Goal: Information Seeking & Learning: Compare options

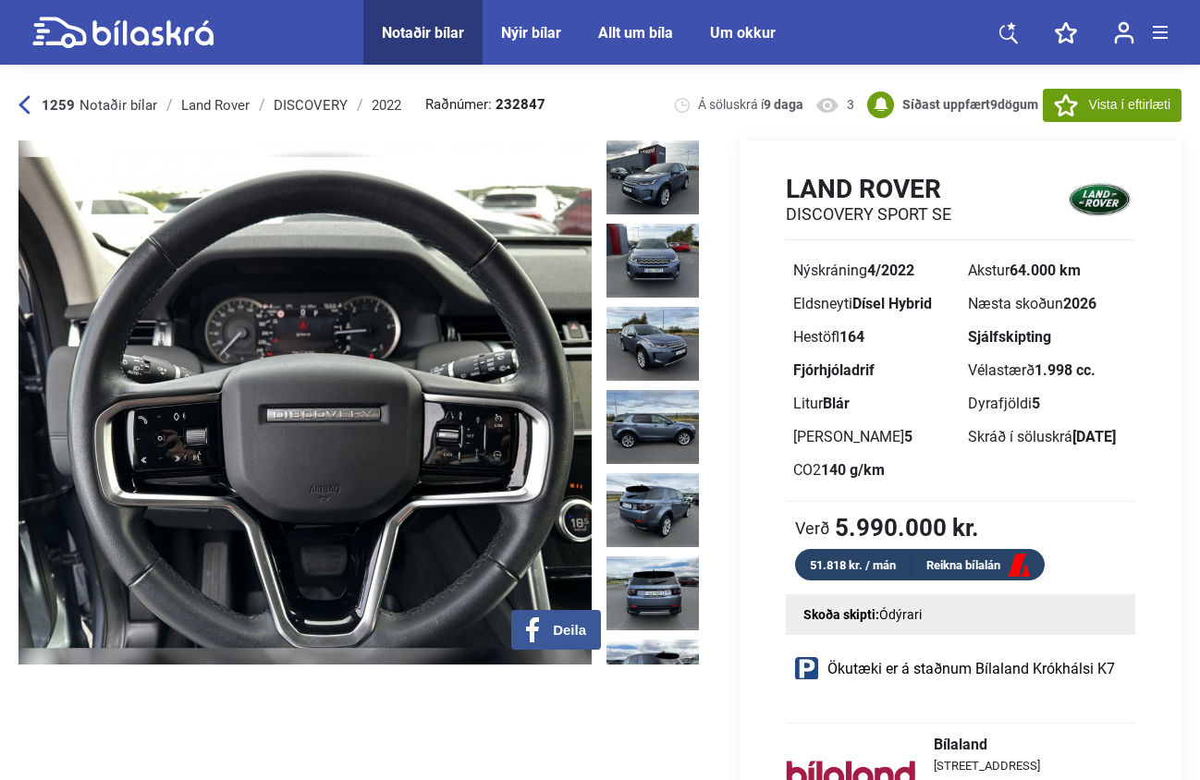
scroll to position [1183, 0]
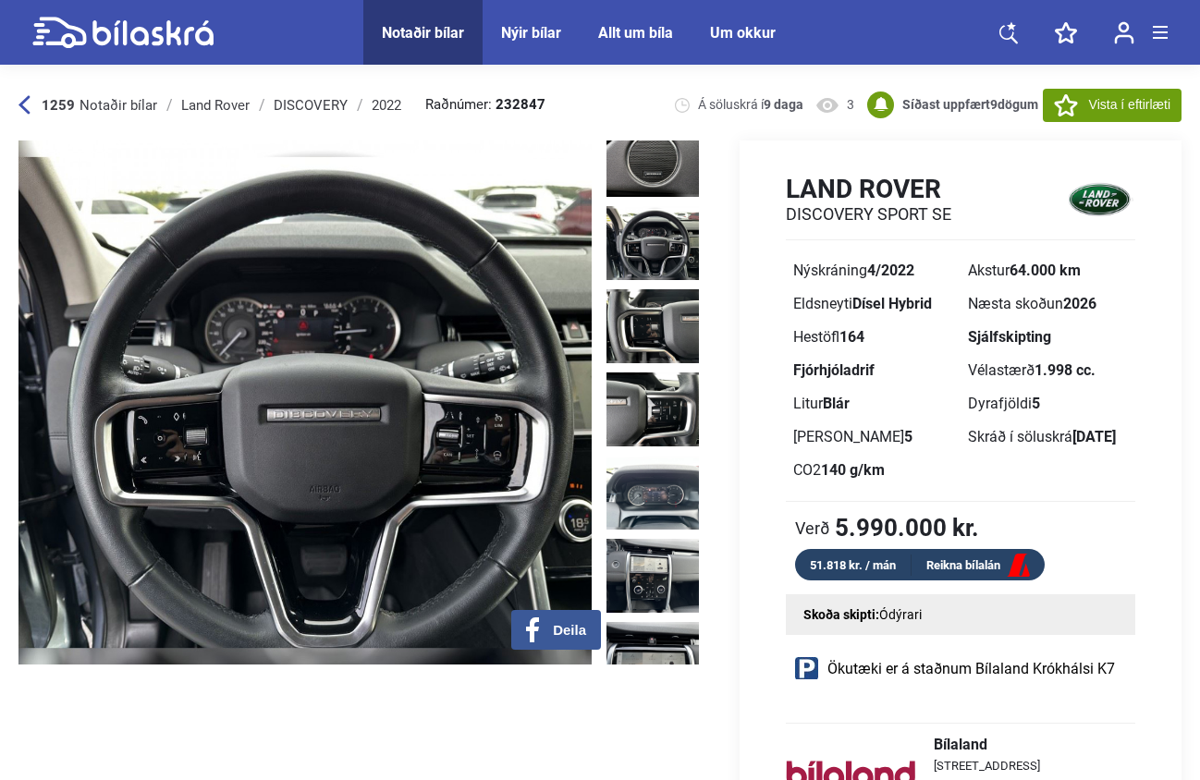
click at [211, 104] on div "Land Rover" at bounding box center [215, 105] width 68 height 15
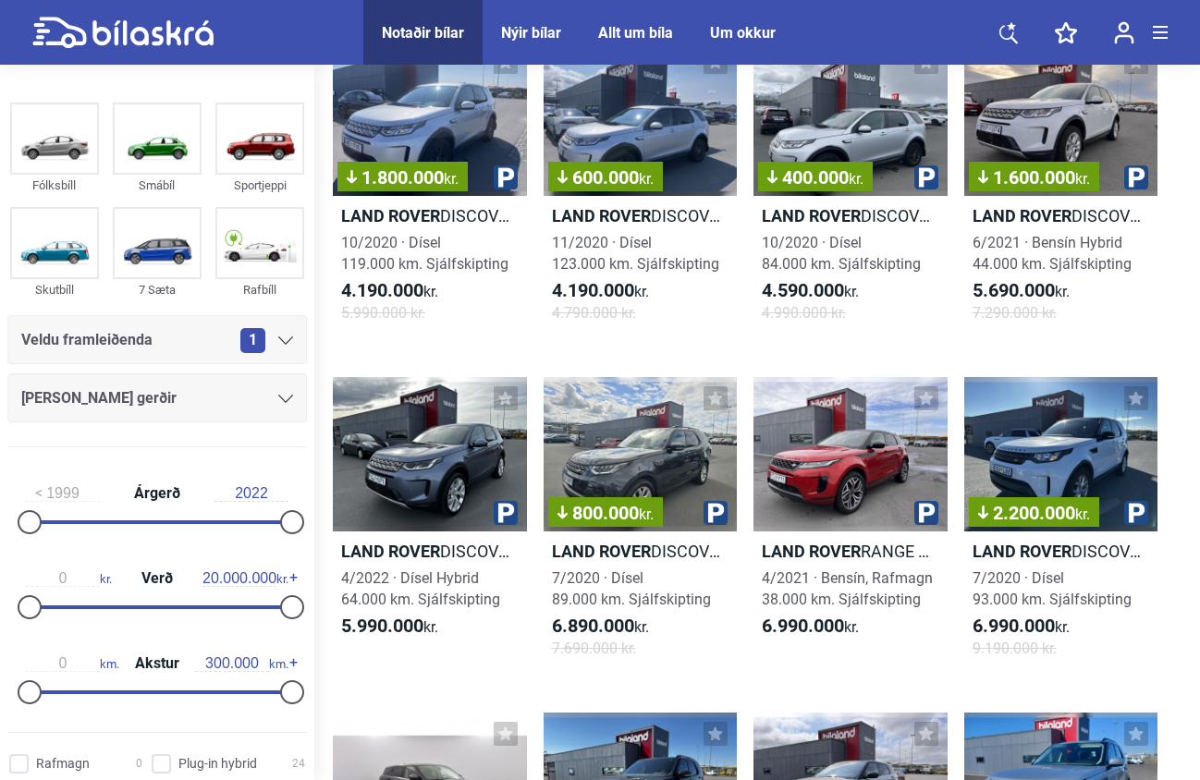
scroll to position [158, 0]
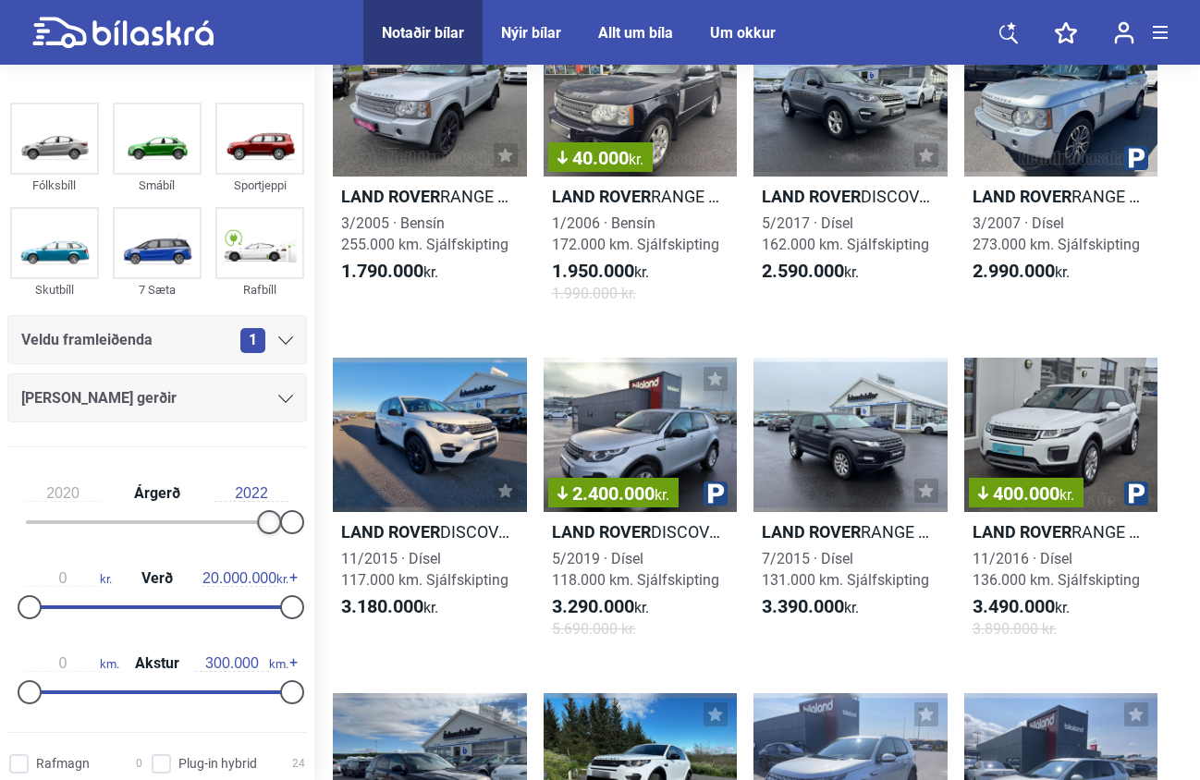
type input "2021"
drag, startPoint x: 35, startPoint y: 522, endPoint x: 290, endPoint y: 528, distance: 255.3
click at [288, 524] on div at bounding box center [157, 523] width 263 height 4
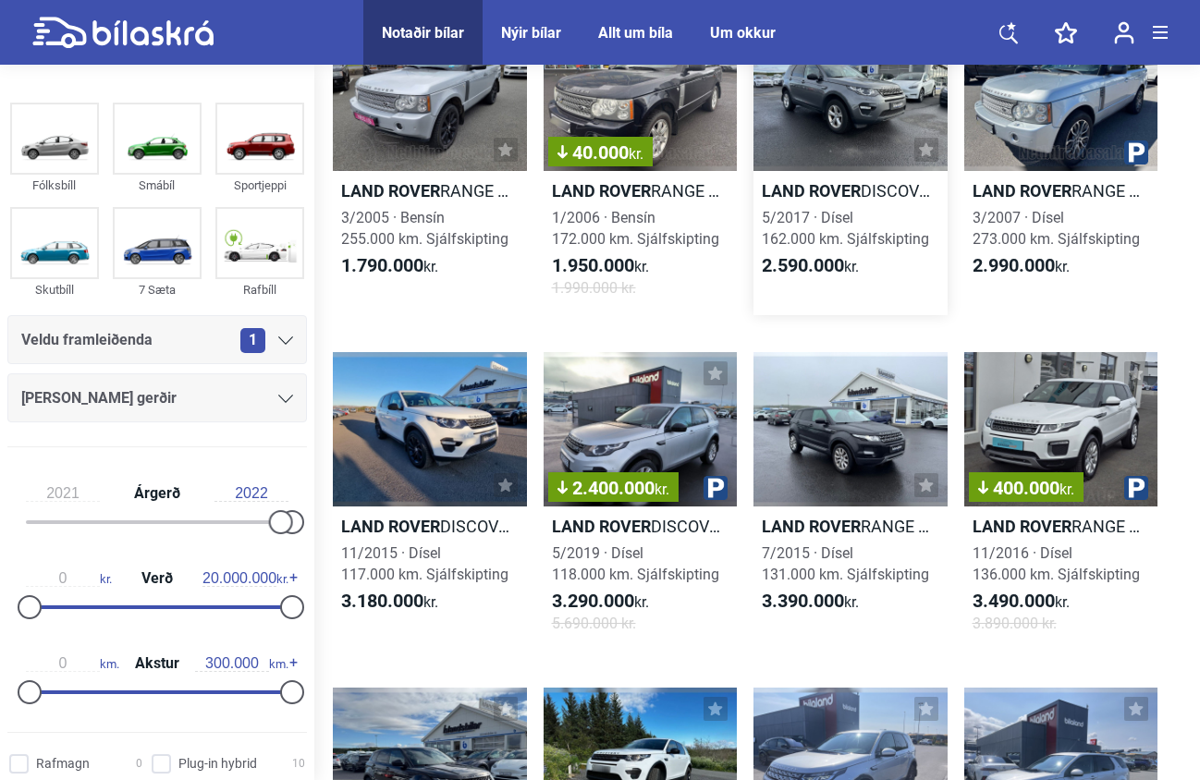
scroll to position [199, 0]
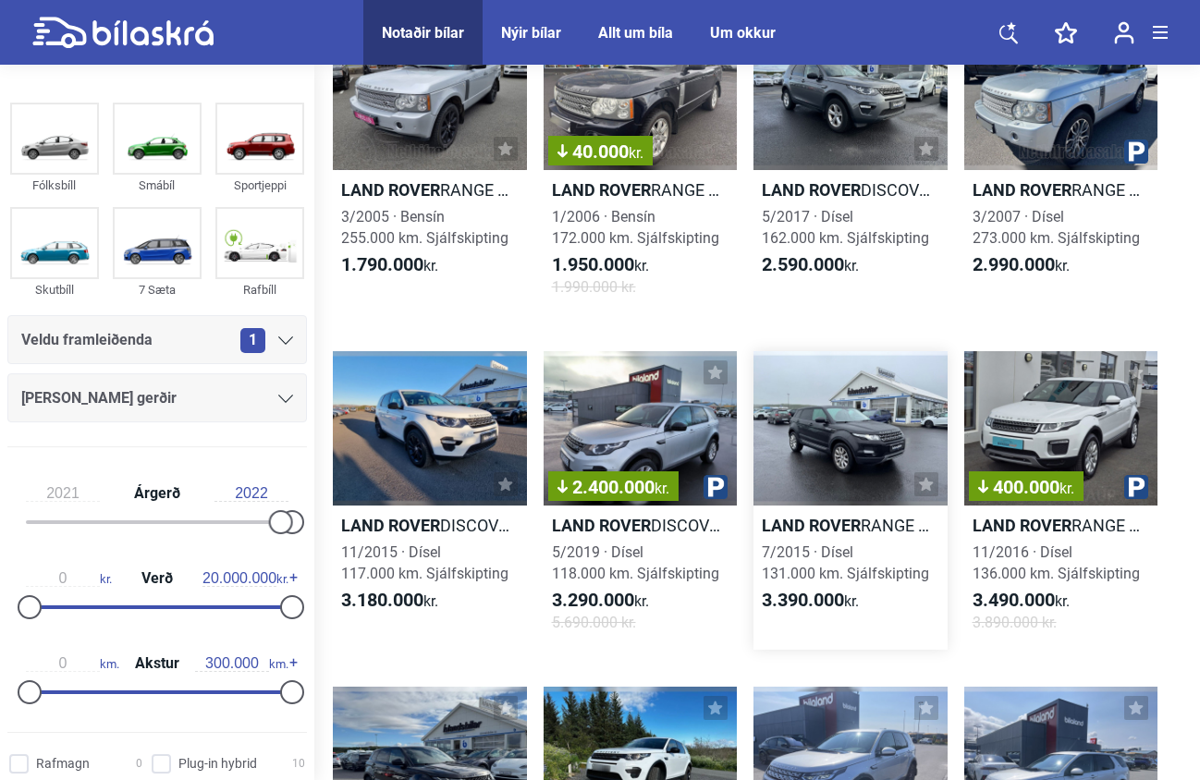
click at [851, 418] on div at bounding box center [851, 428] width 194 height 155
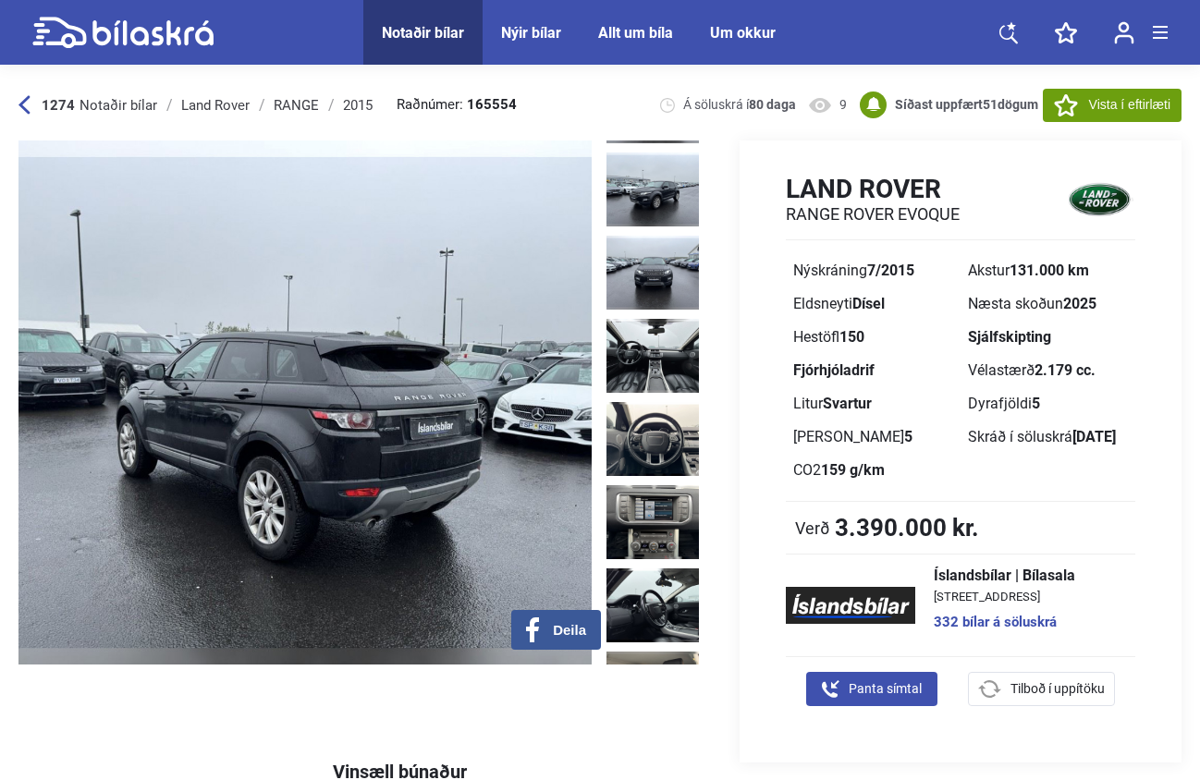
scroll to position [505, 0]
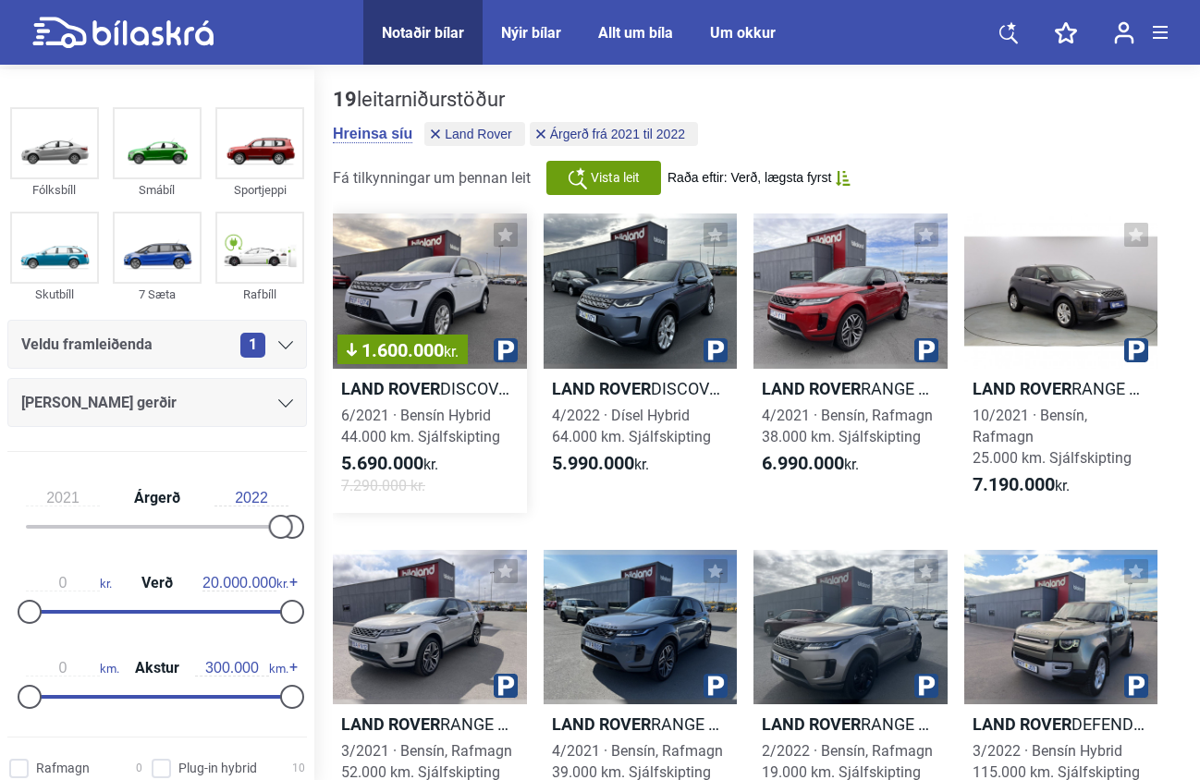
click at [452, 317] on div "1.600.000 kr." at bounding box center [430, 291] width 194 height 155
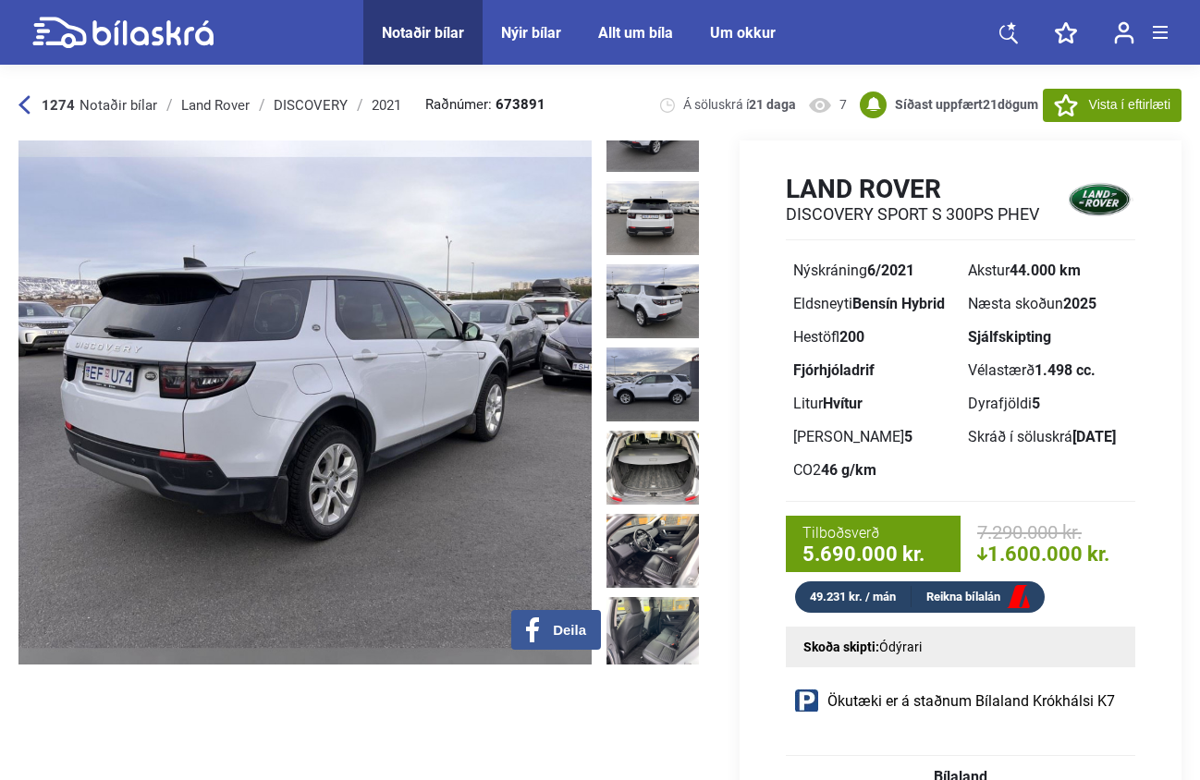
scroll to position [450, 0]
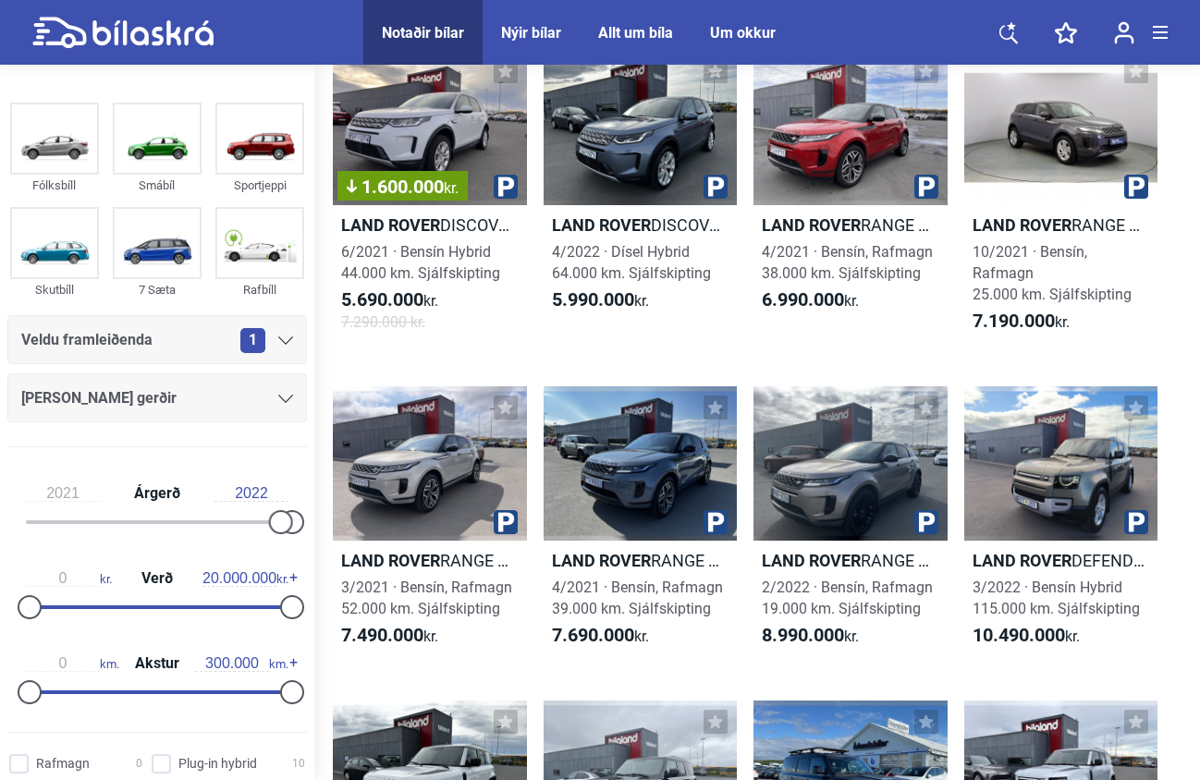
scroll to position [187, 0]
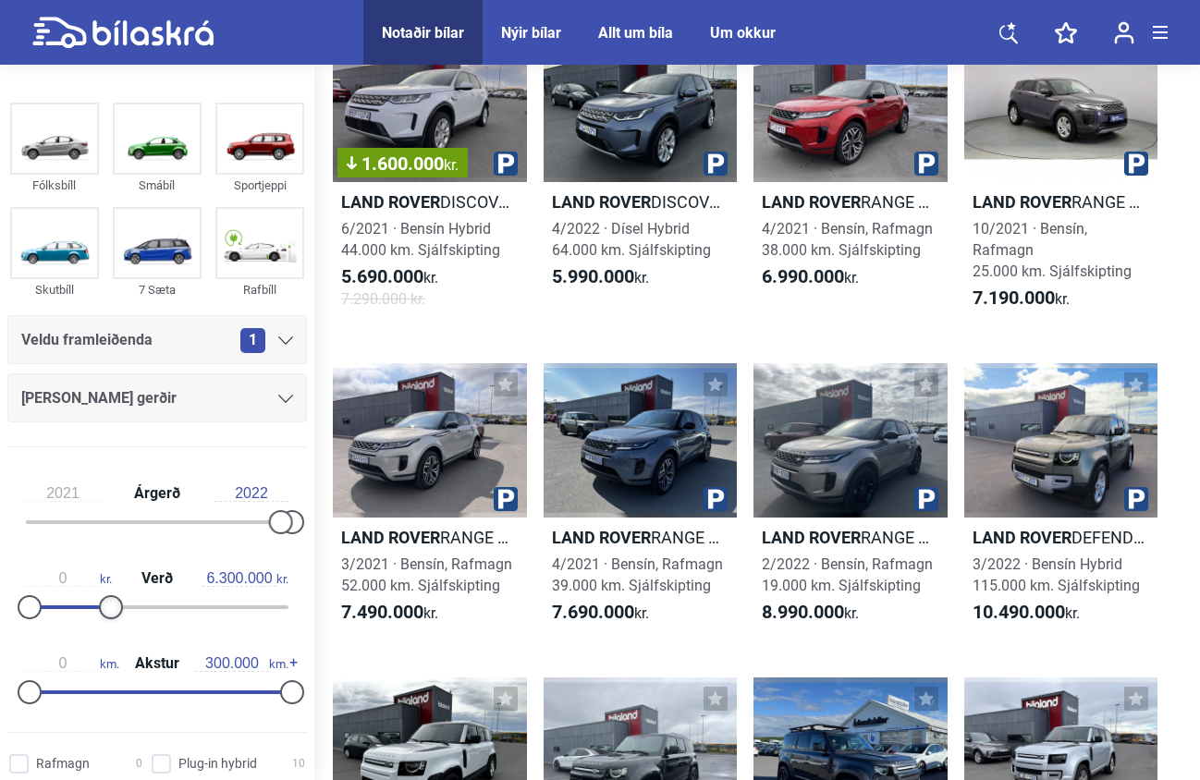
type input "6.400.000"
drag, startPoint x: 286, startPoint y: 608, endPoint x: 112, endPoint y: 605, distance: 173.9
click at [112, 605] on div at bounding box center [114, 607] width 24 height 24
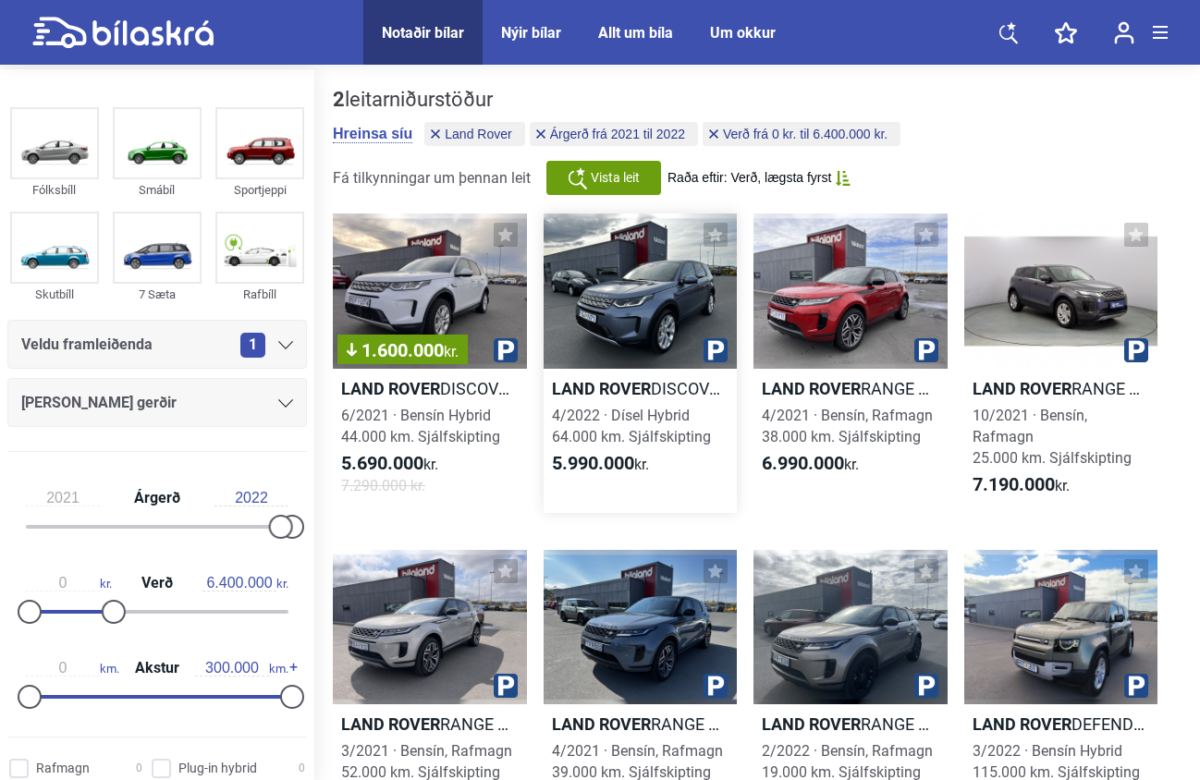
click at [650, 318] on div at bounding box center [641, 291] width 194 height 155
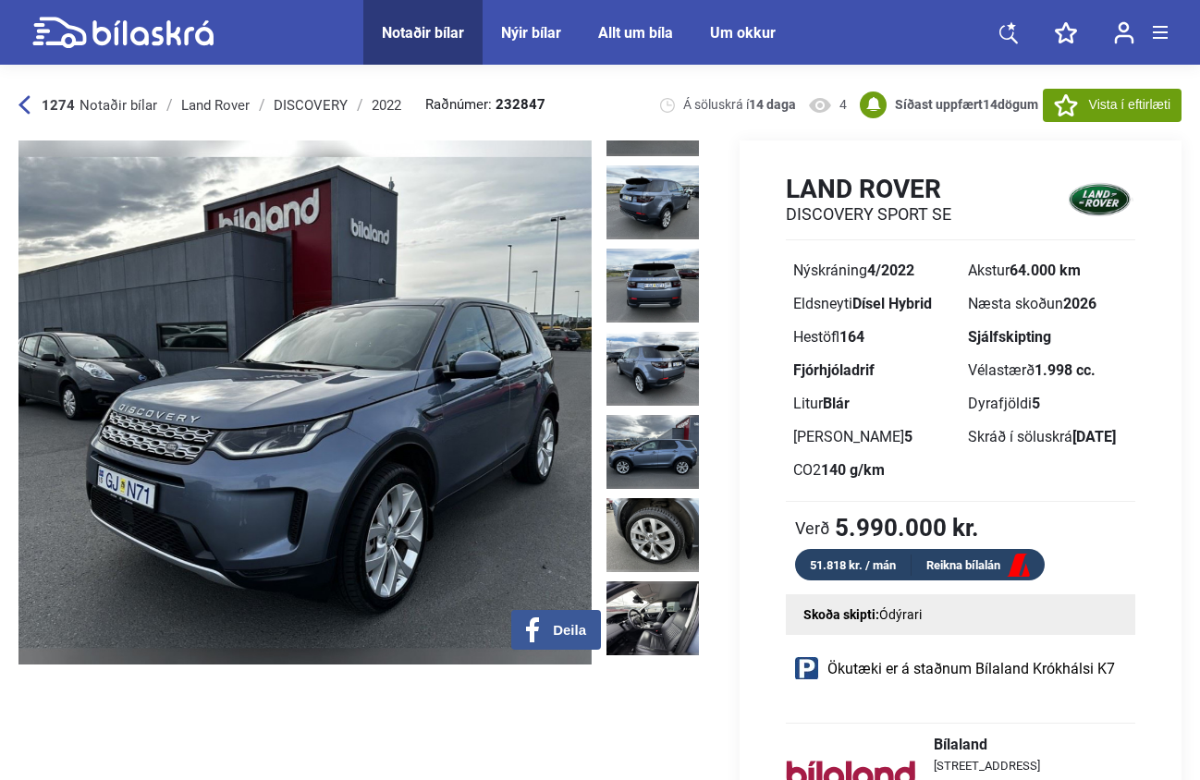
scroll to position [311, 0]
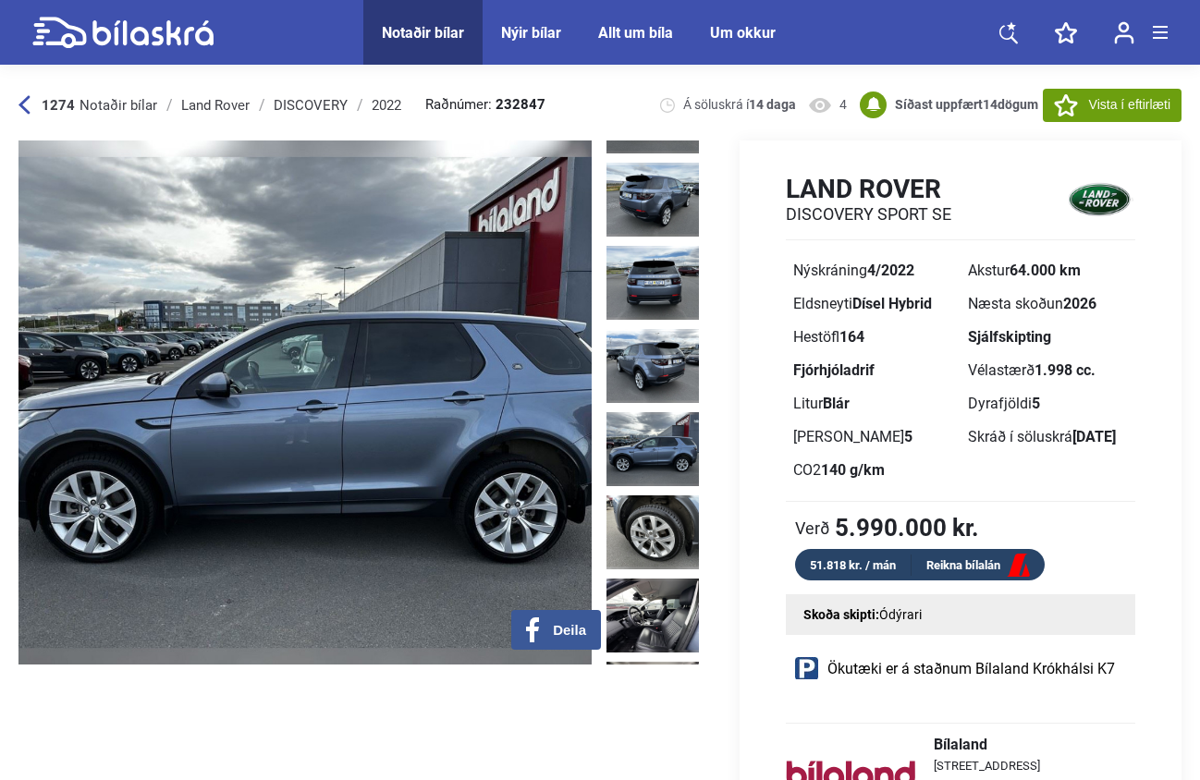
click at [652, 412] on img at bounding box center [653, 449] width 92 height 74
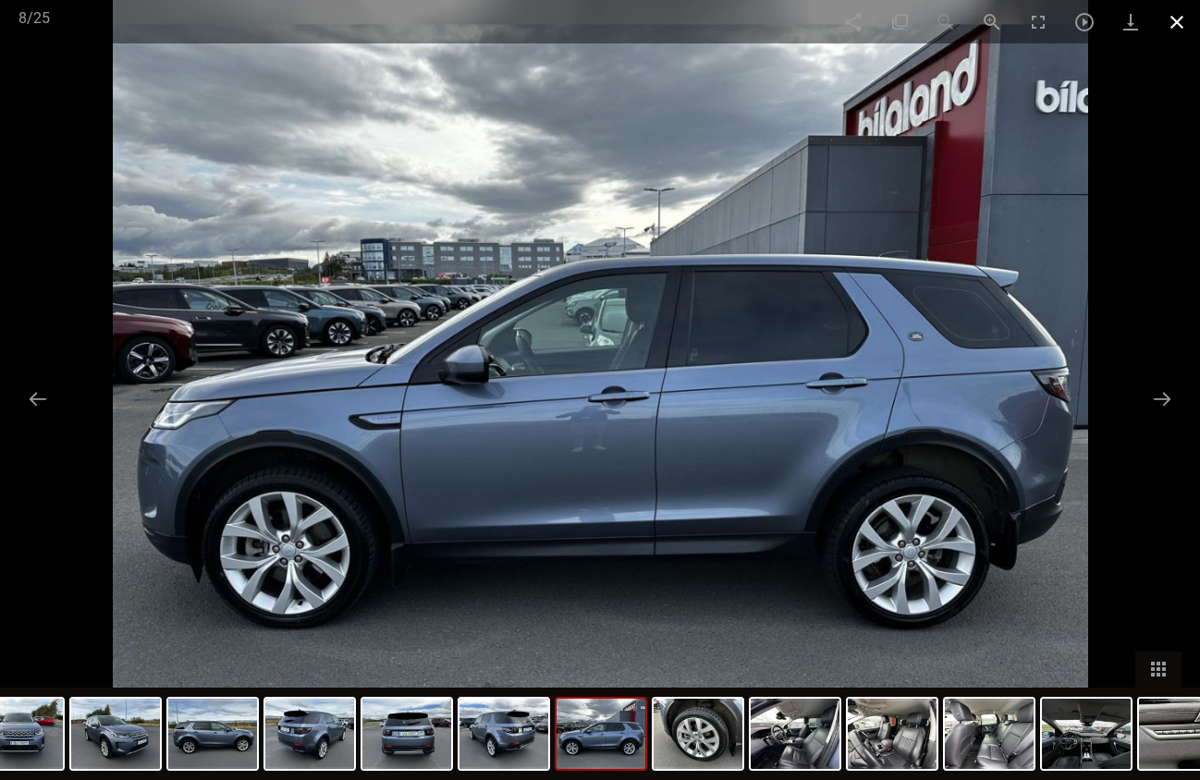
click at [1176, 24] on span at bounding box center [1177, 21] width 46 height 43
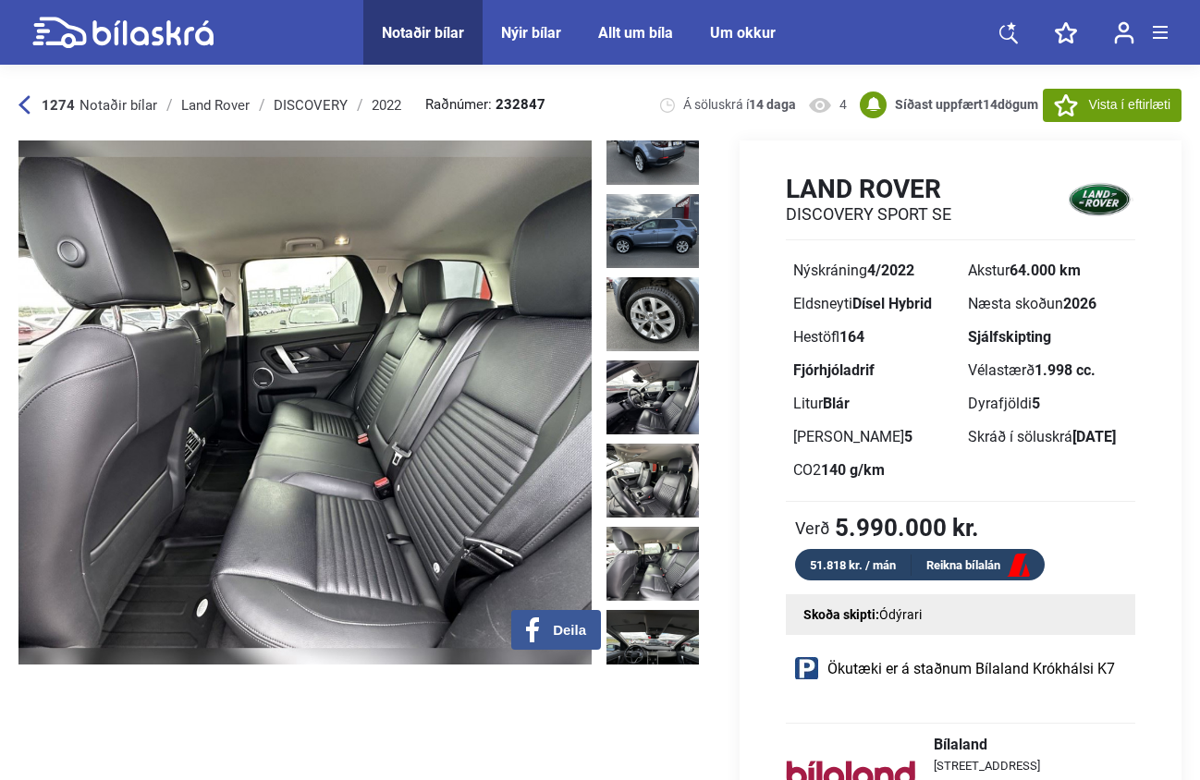
scroll to position [576, 0]
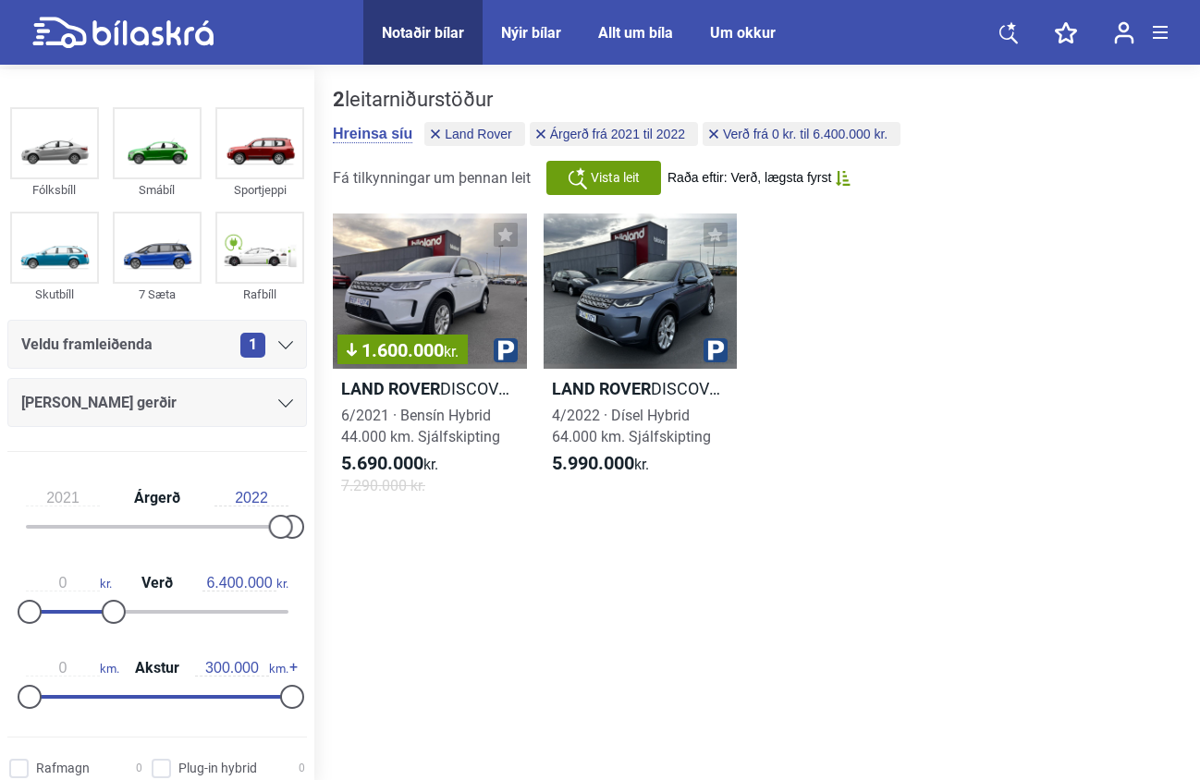
click at [271, 420] on div "[PERSON_NAME] gerðir" at bounding box center [157, 402] width 300 height 49
click at [271, 395] on div "[PERSON_NAME] gerðir" at bounding box center [157, 403] width 272 height 26
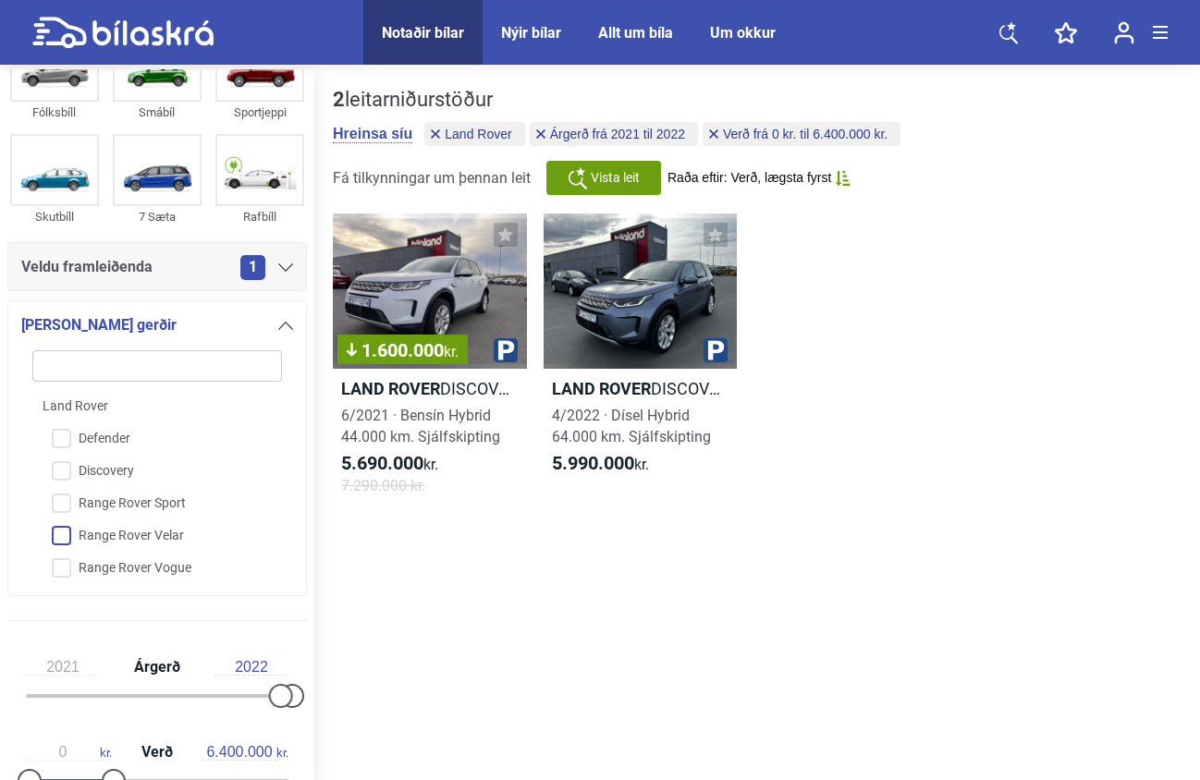
scroll to position [92, 0]
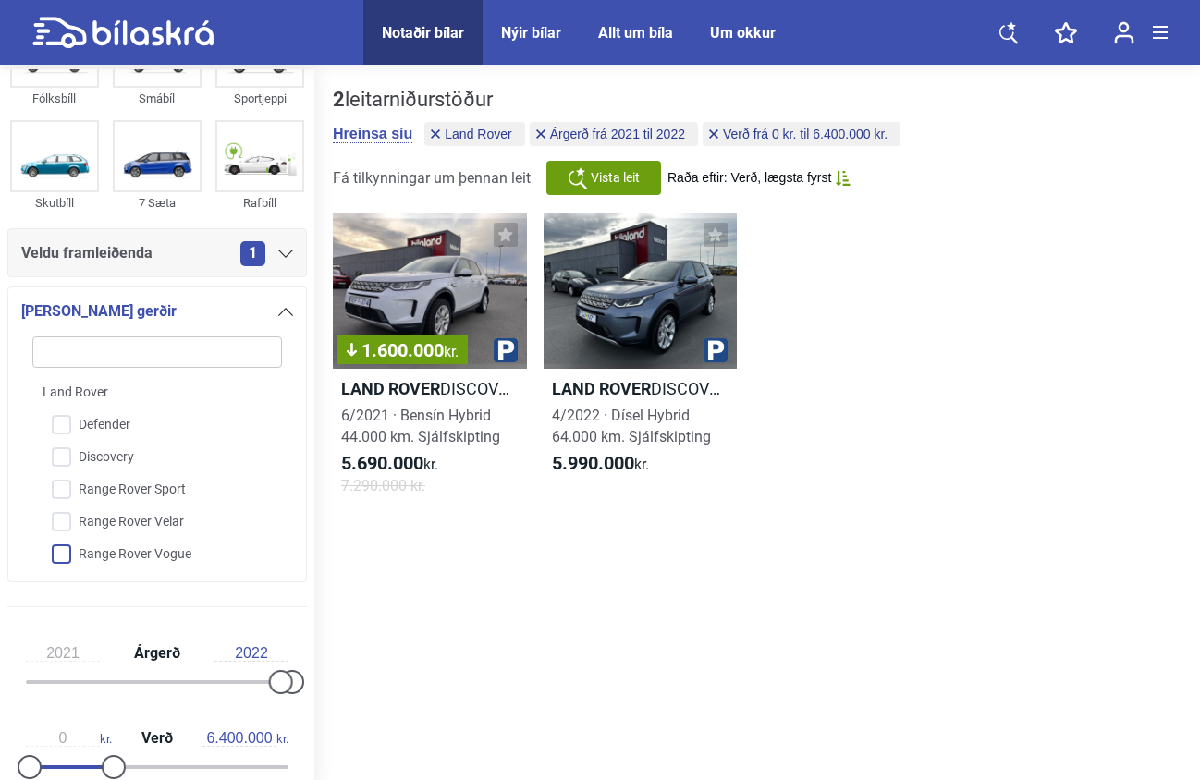
click at [168, 557] on input "Range Rover Vogue" at bounding box center [145, 555] width 252 height 32
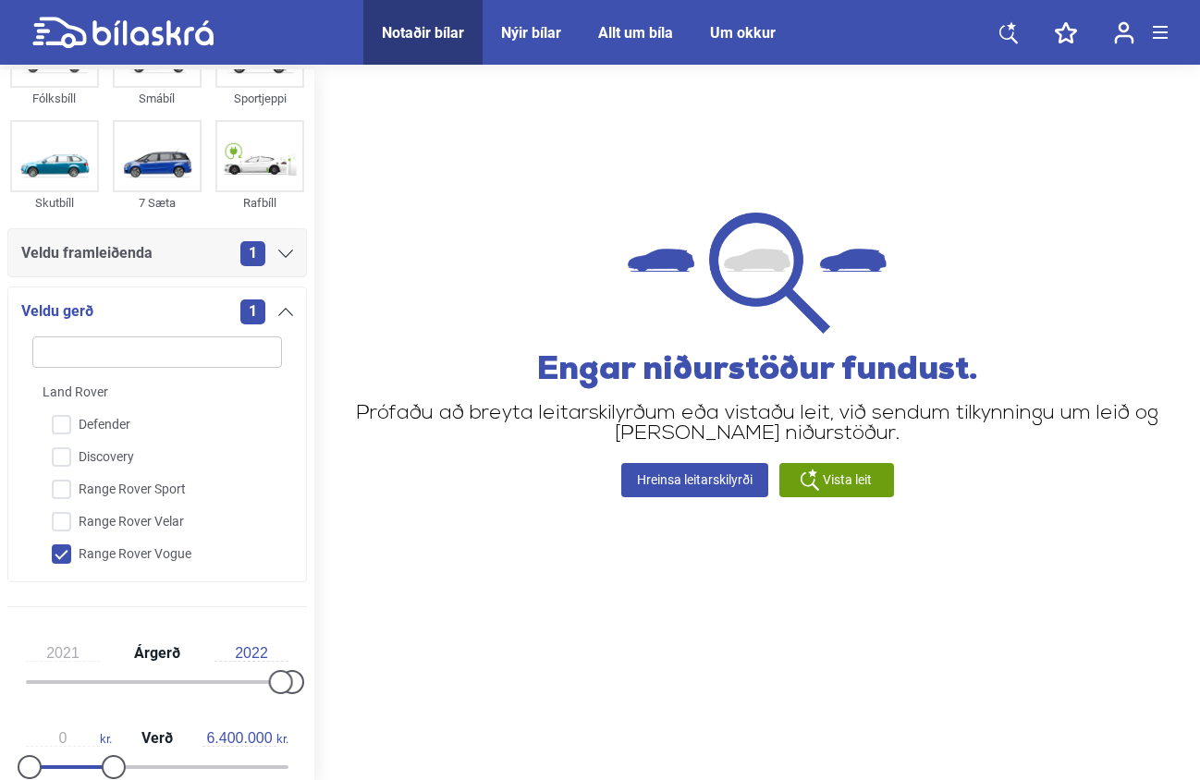
click at [168, 557] on input "Range Rover Vogue" at bounding box center [145, 555] width 252 height 32
checkbox input "false"
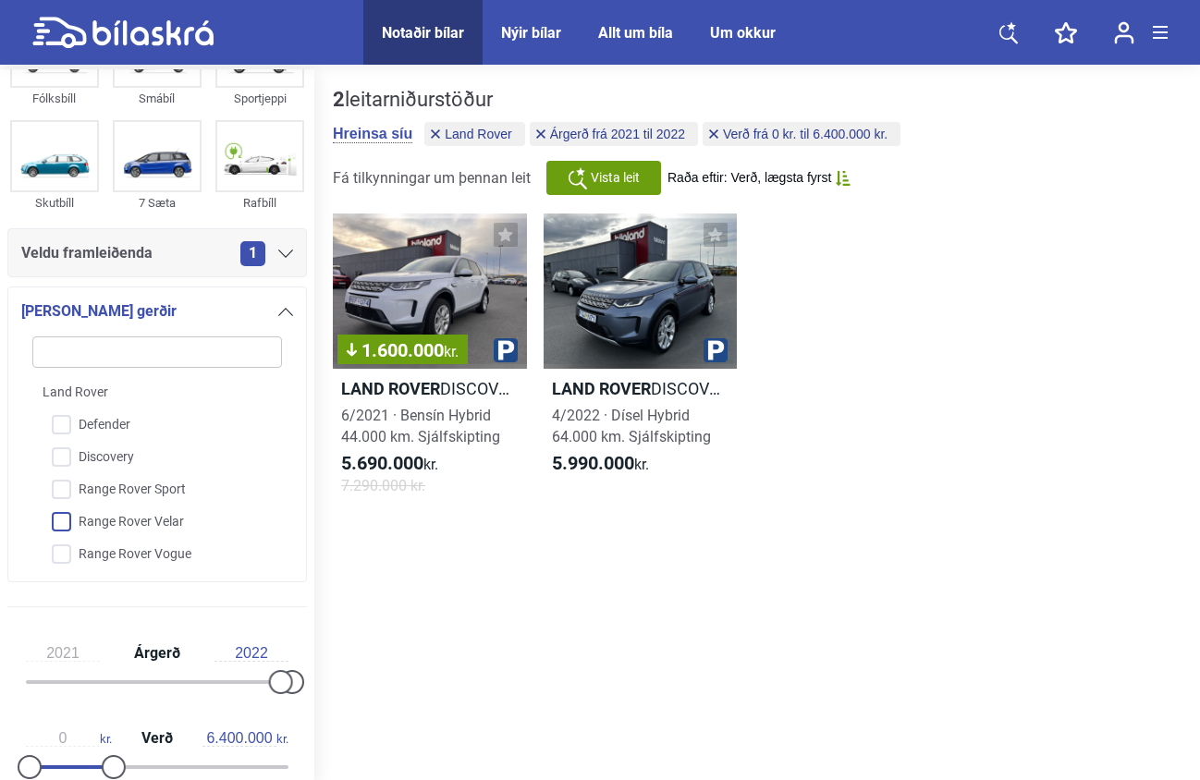
click at [170, 522] on input "Range Rover Velar" at bounding box center [145, 523] width 252 height 32
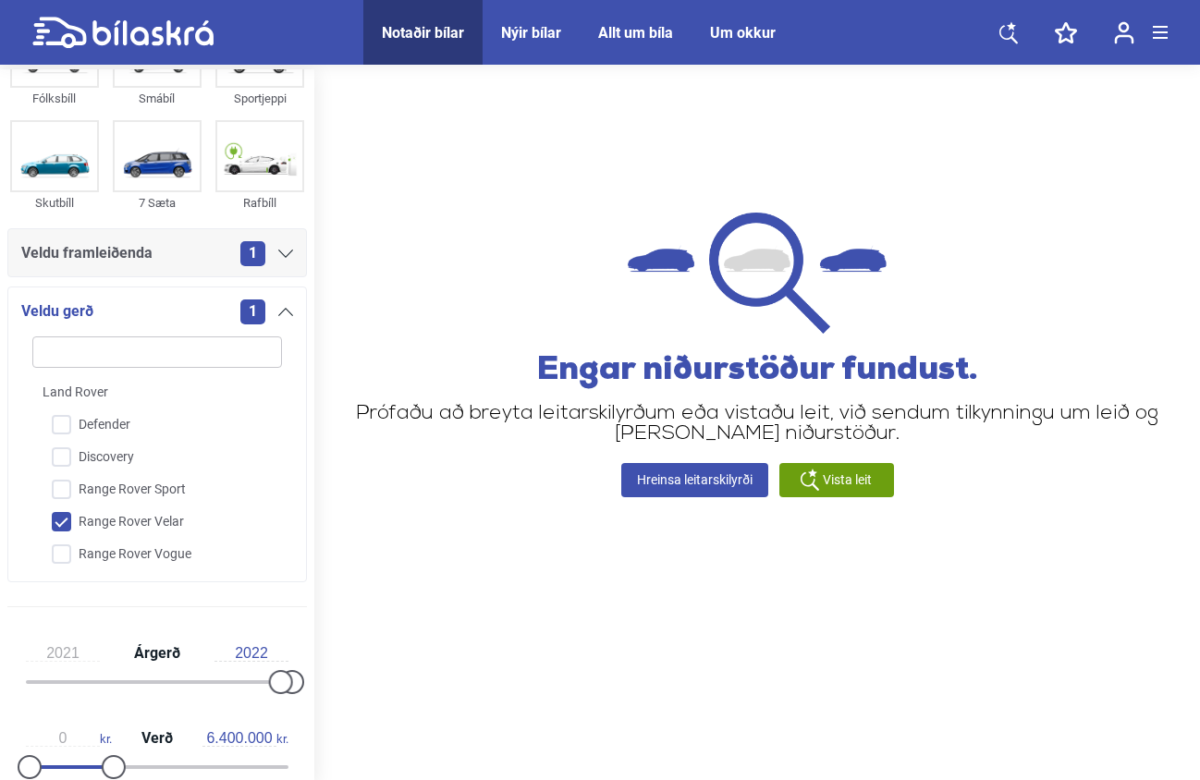
click at [170, 522] on input "Range Rover Velar" at bounding box center [145, 523] width 252 height 32
checkbox input "false"
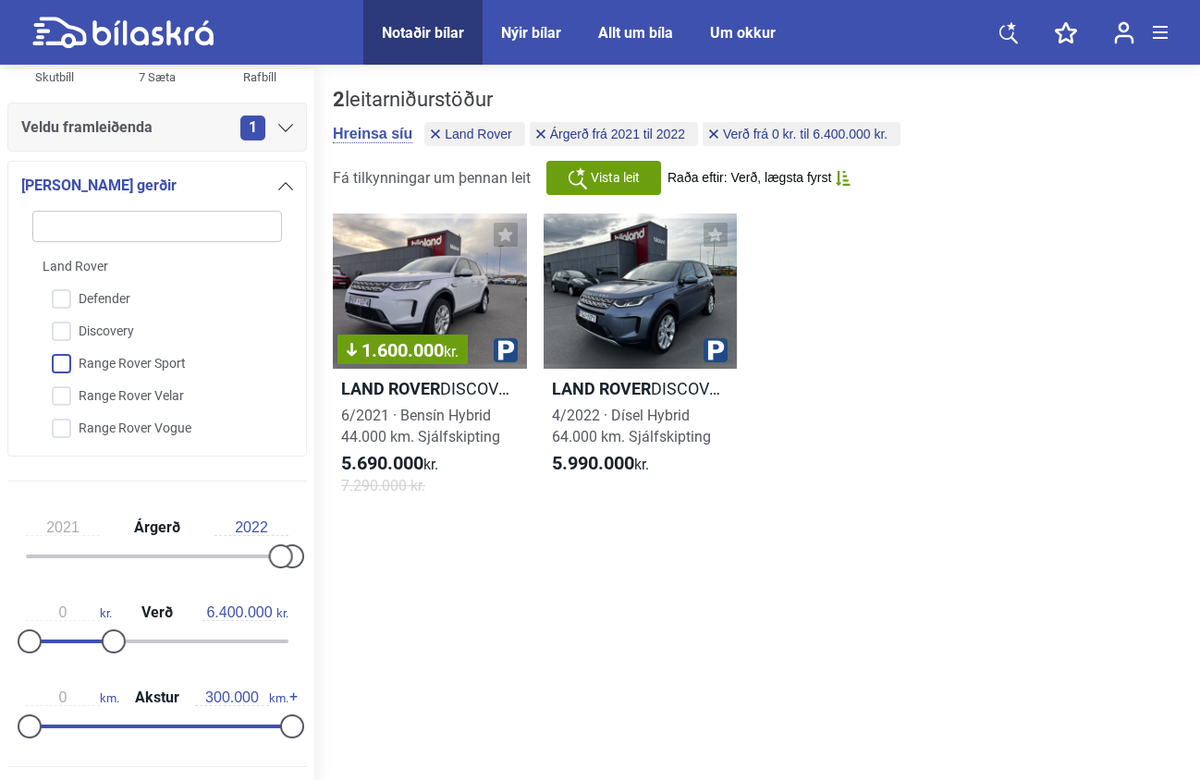
scroll to position [232, 0]
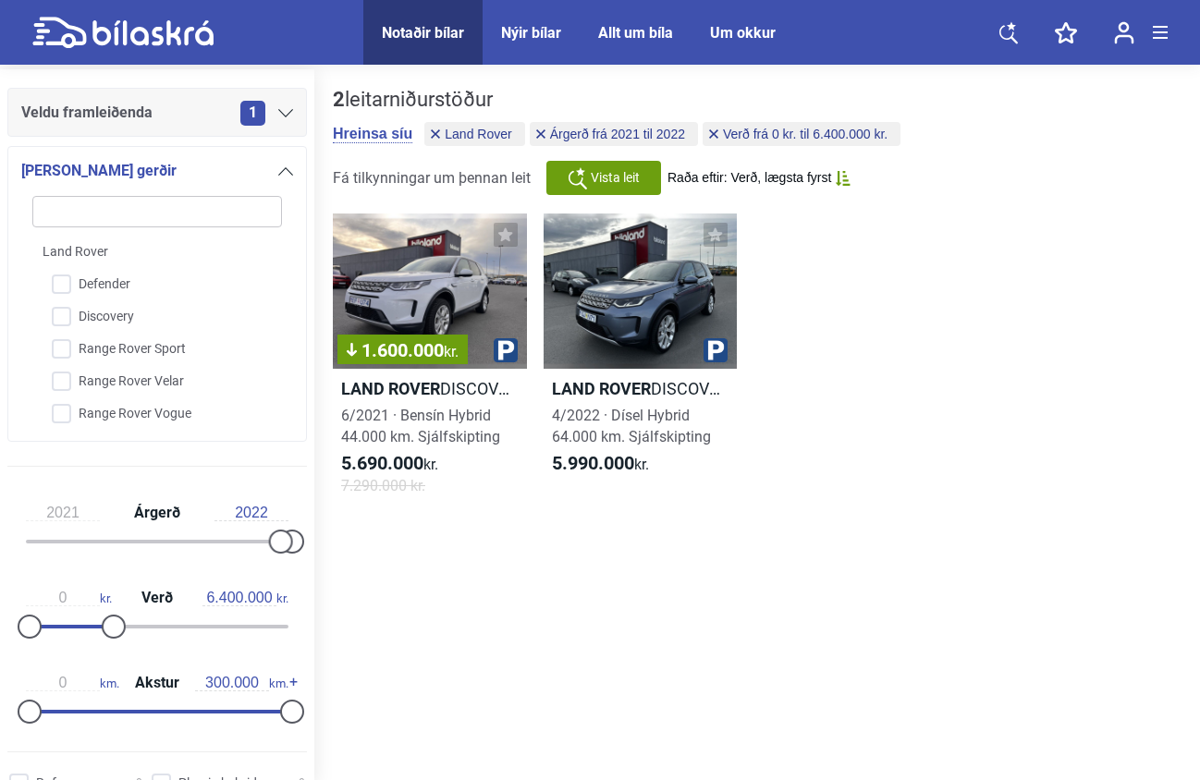
click at [512, 578] on div "2 leitarniðurstöður Hreinsa síu Land Rover Árgerð frá 2021 til 2022 Verð frá 0 …" at bounding box center [757, 427] width 886 height 716
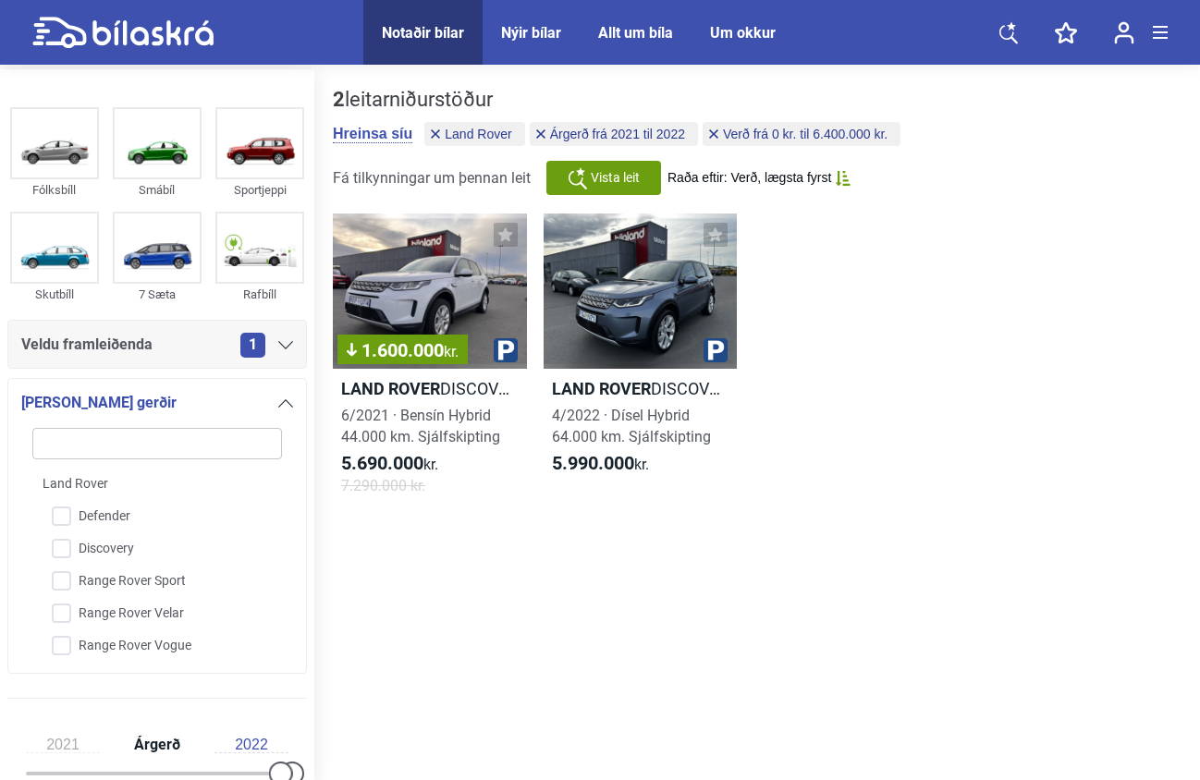
scroll to position [0, 0]
click at [718, 136] on icon at bounding box center [713, 133] width 9 height 9
type input "20.000.000"
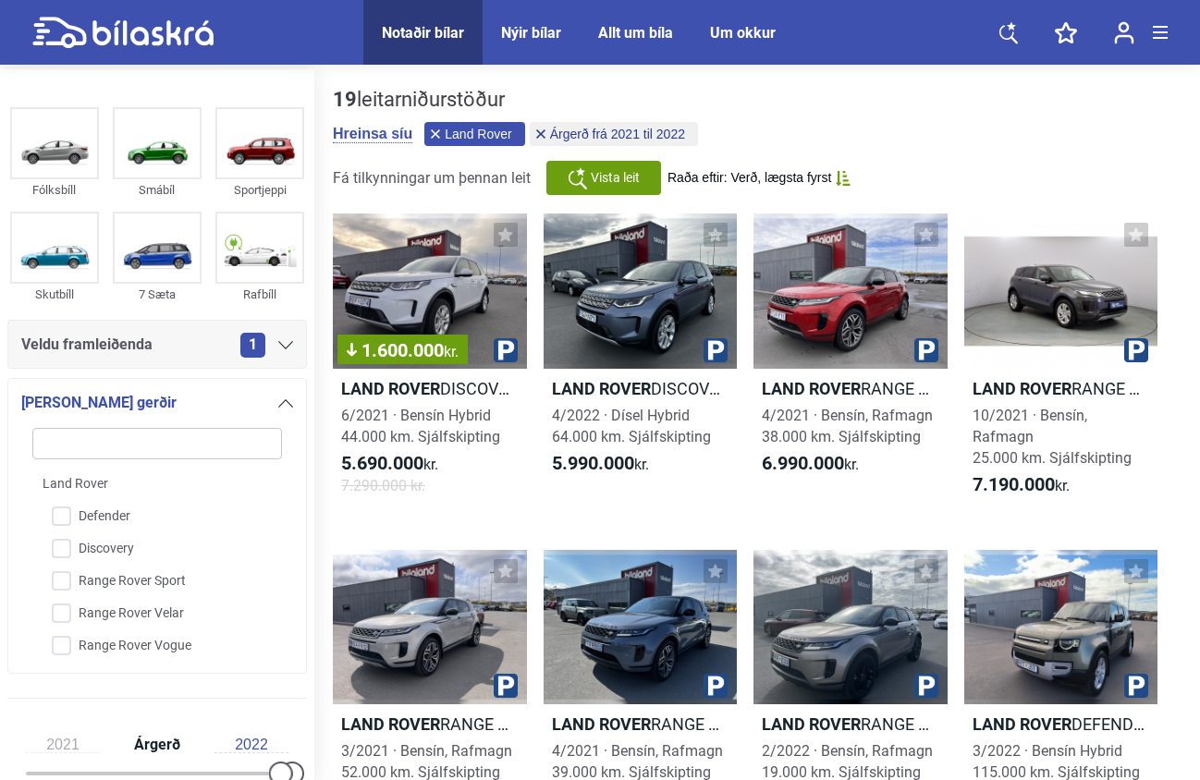
click at [436, 131] on icon at bounding box center [435, 133] width 9 height 9
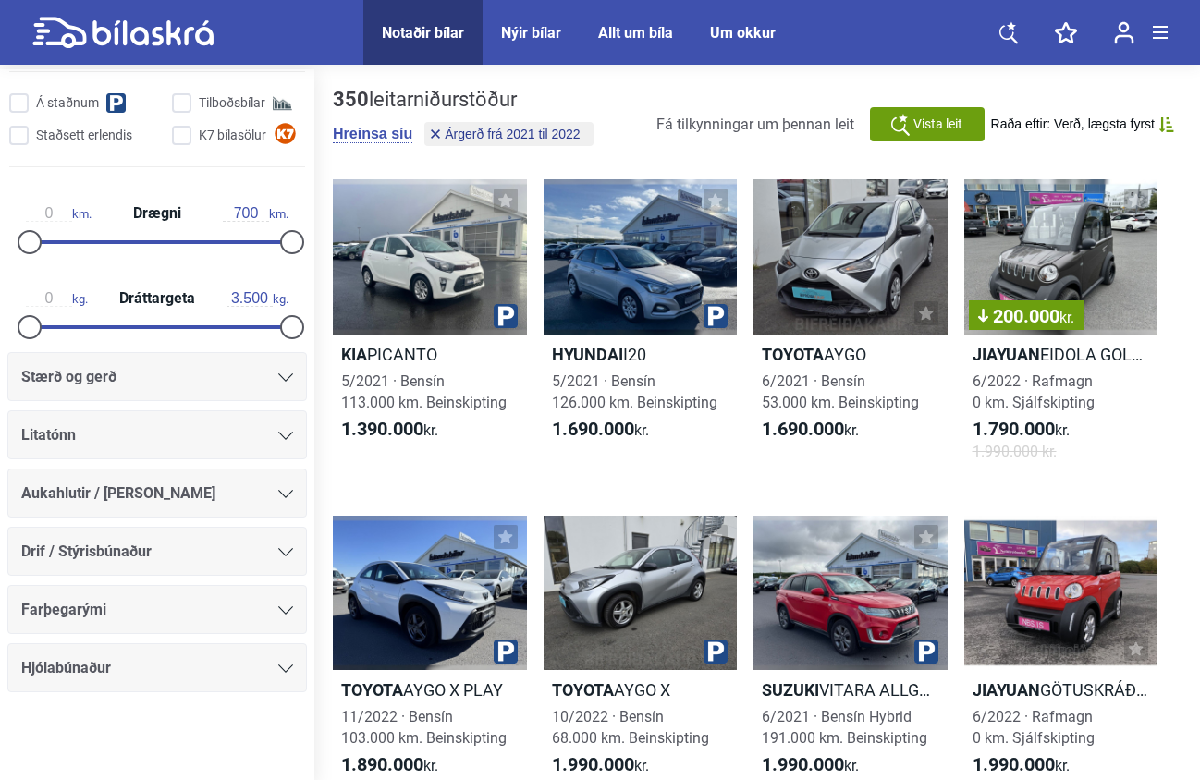
scroll to position [835, 0]
click at [264, 373] on div "Stærð og gerð" at bounding box center [157, 377] width 272 height 26
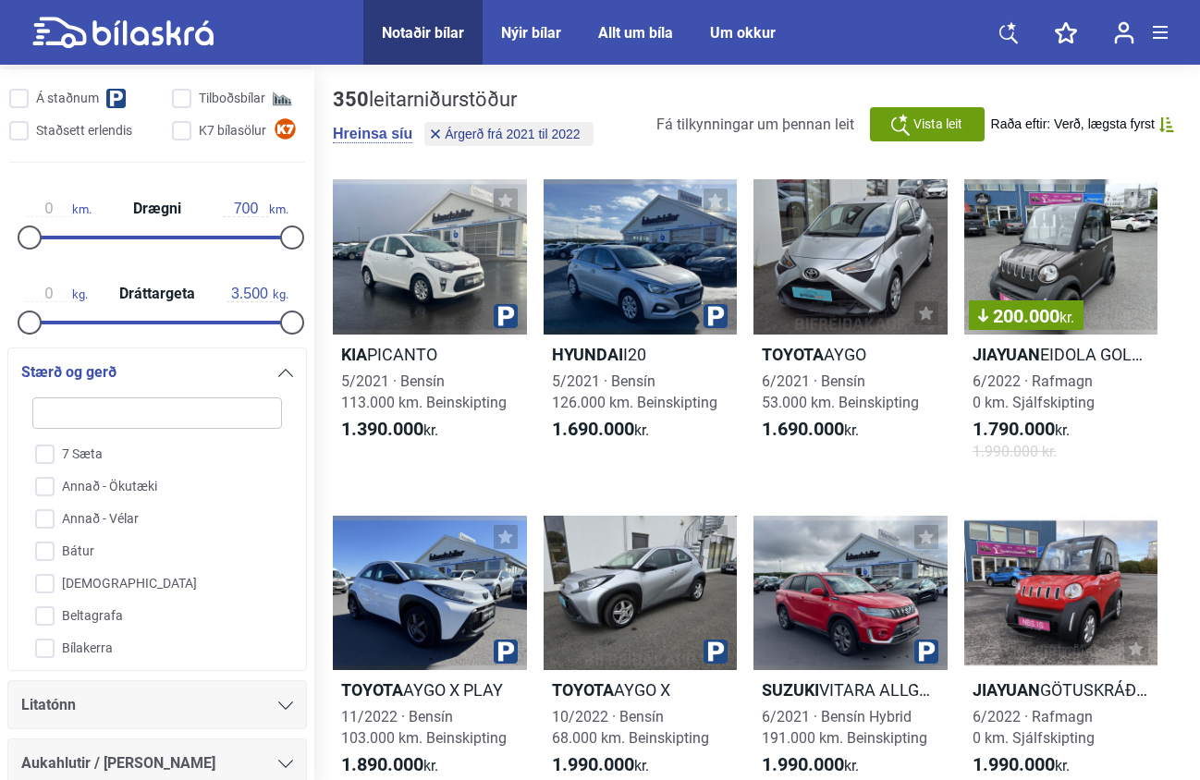
click at [264, 373] on div "Stærð og gerð" at bounding box center [157, 373] width 272 height 26
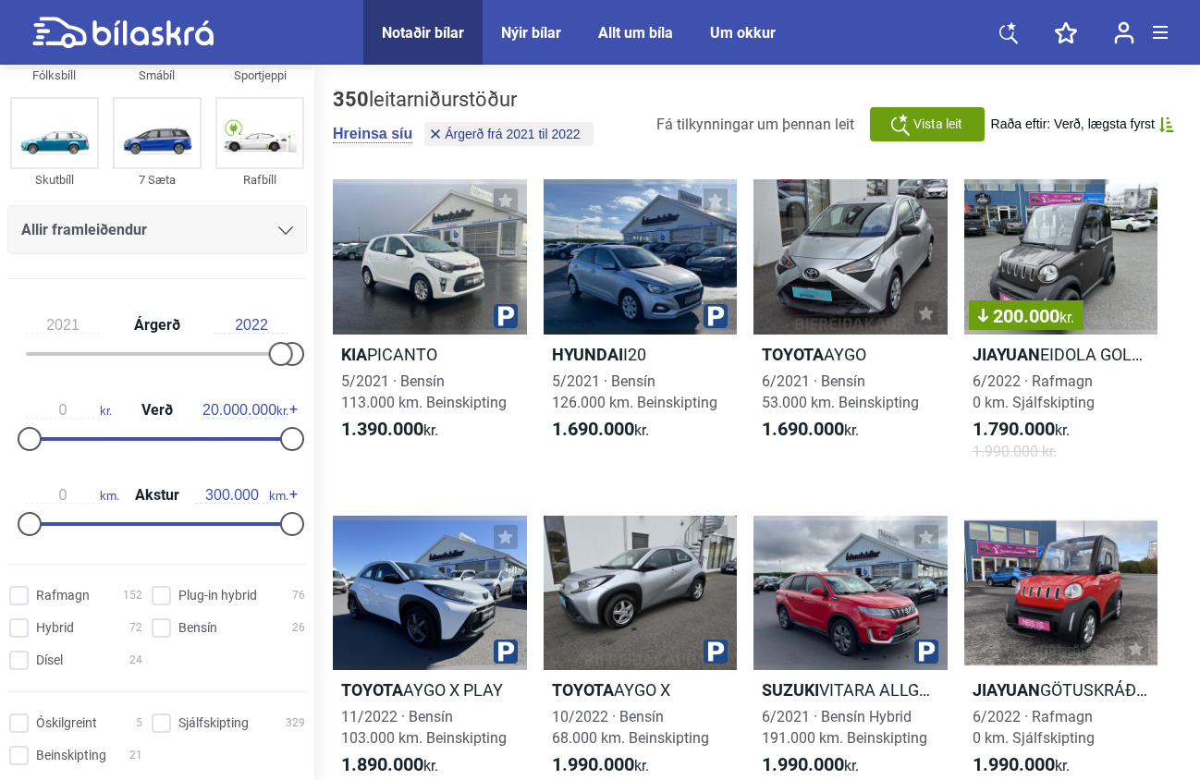
scroll to position [112, 0]
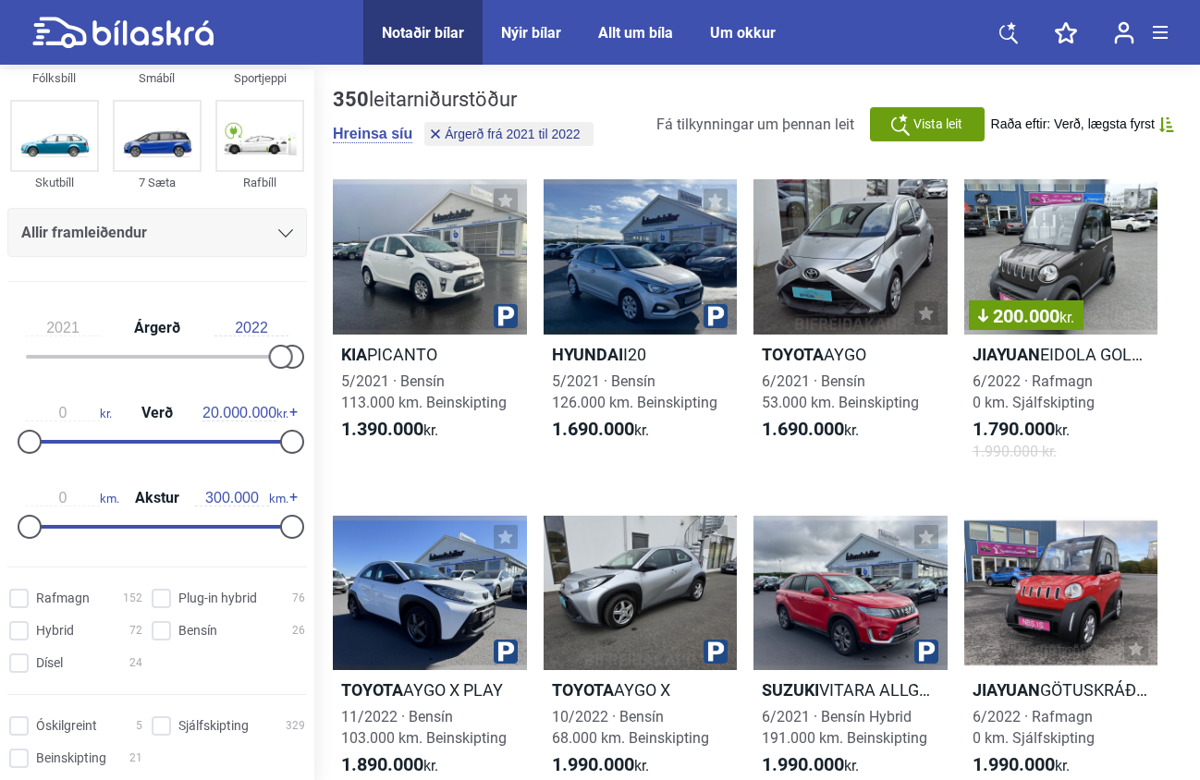
click at [230, 233] on div "Allir framleiðendur" at bounding box center [157, 233] width 272 height 26
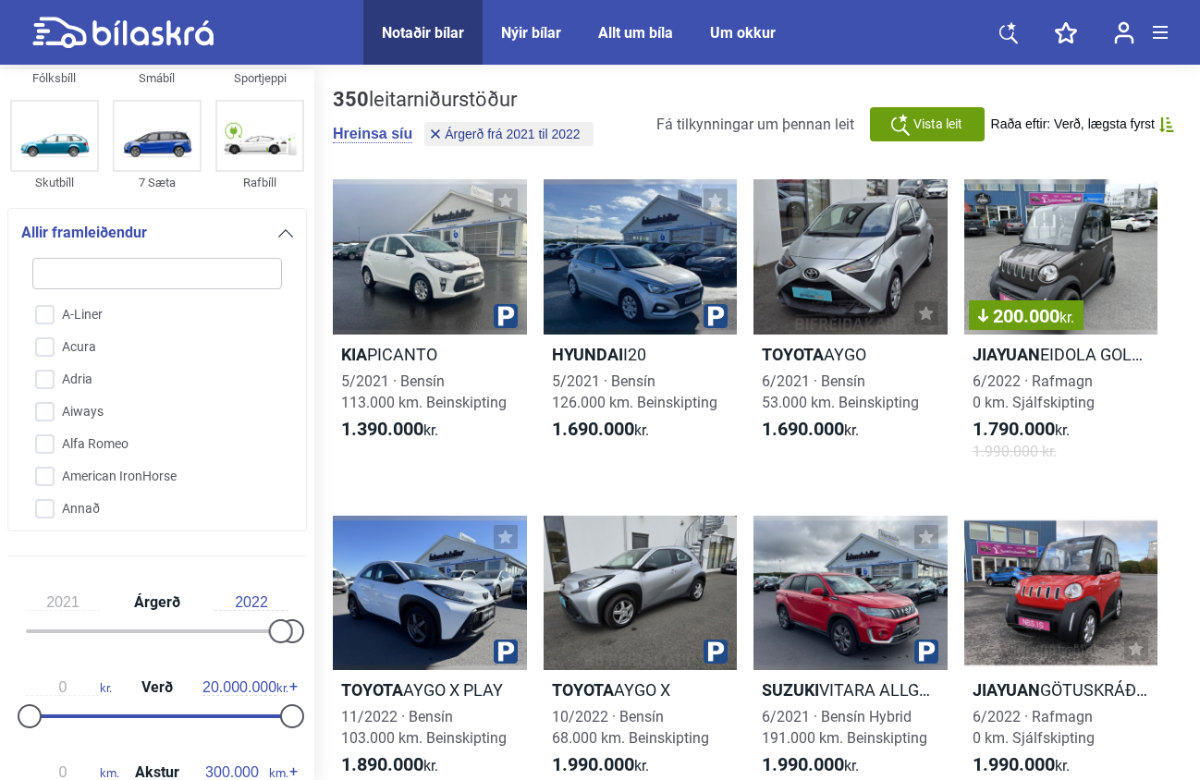
type input "r"
checkbox input "false"
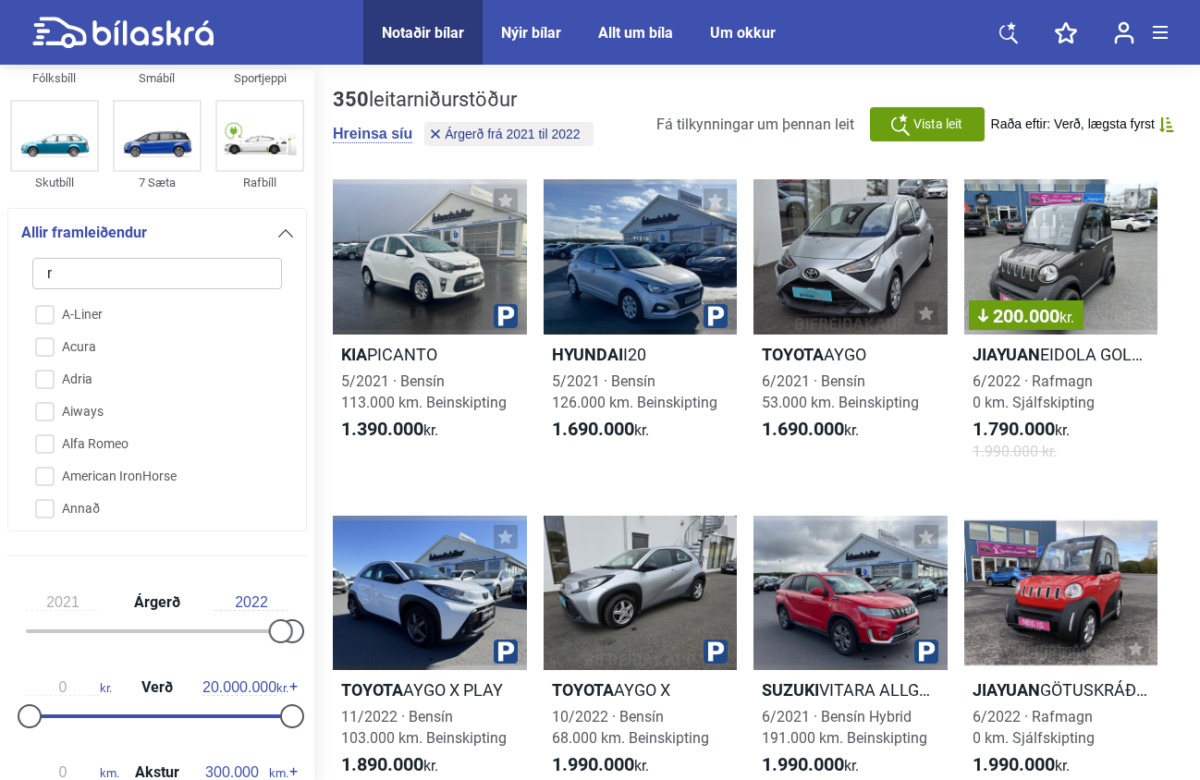
checkbox input "false"
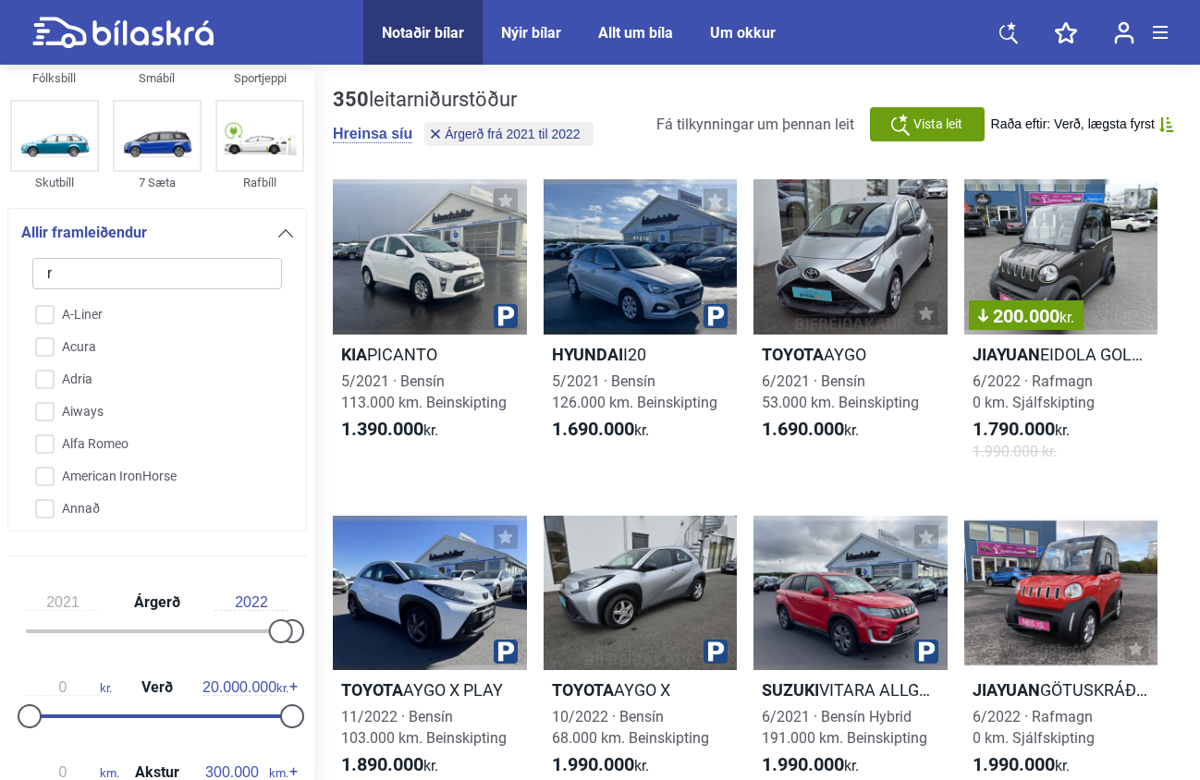
checkbox input "false"
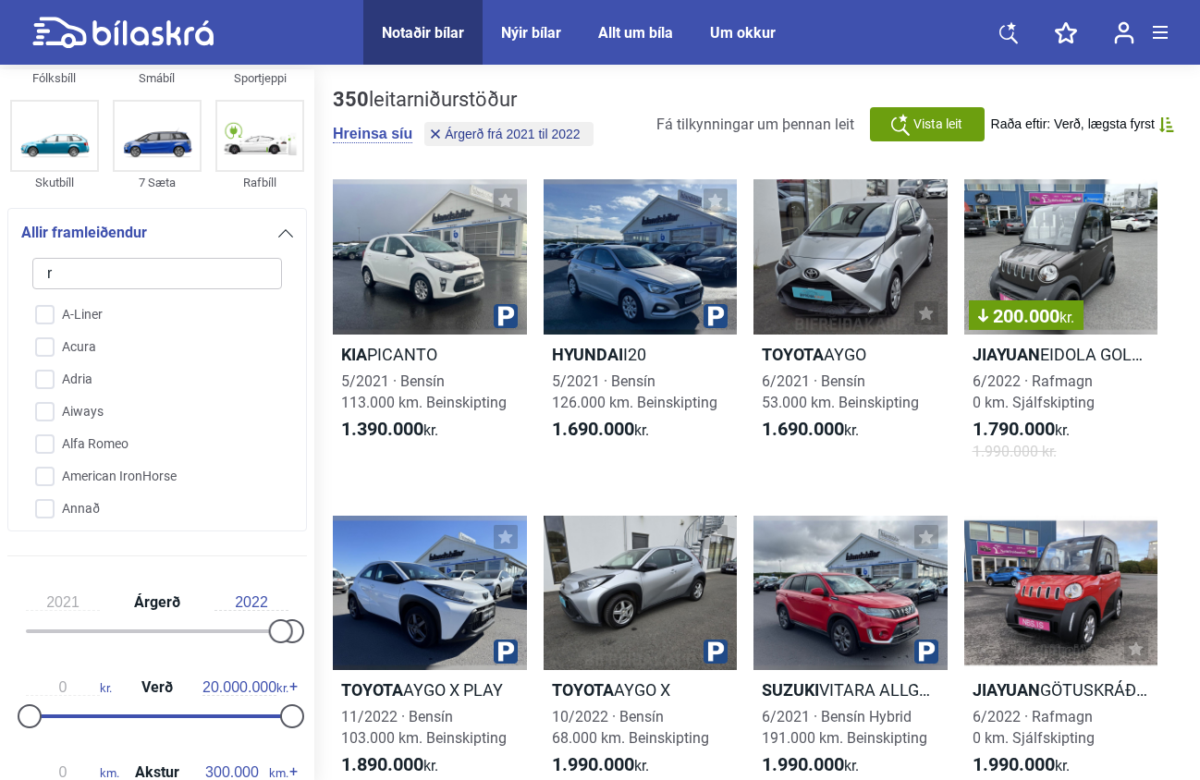
checkbox input "false"
type input "ra"
checkbox input "false"
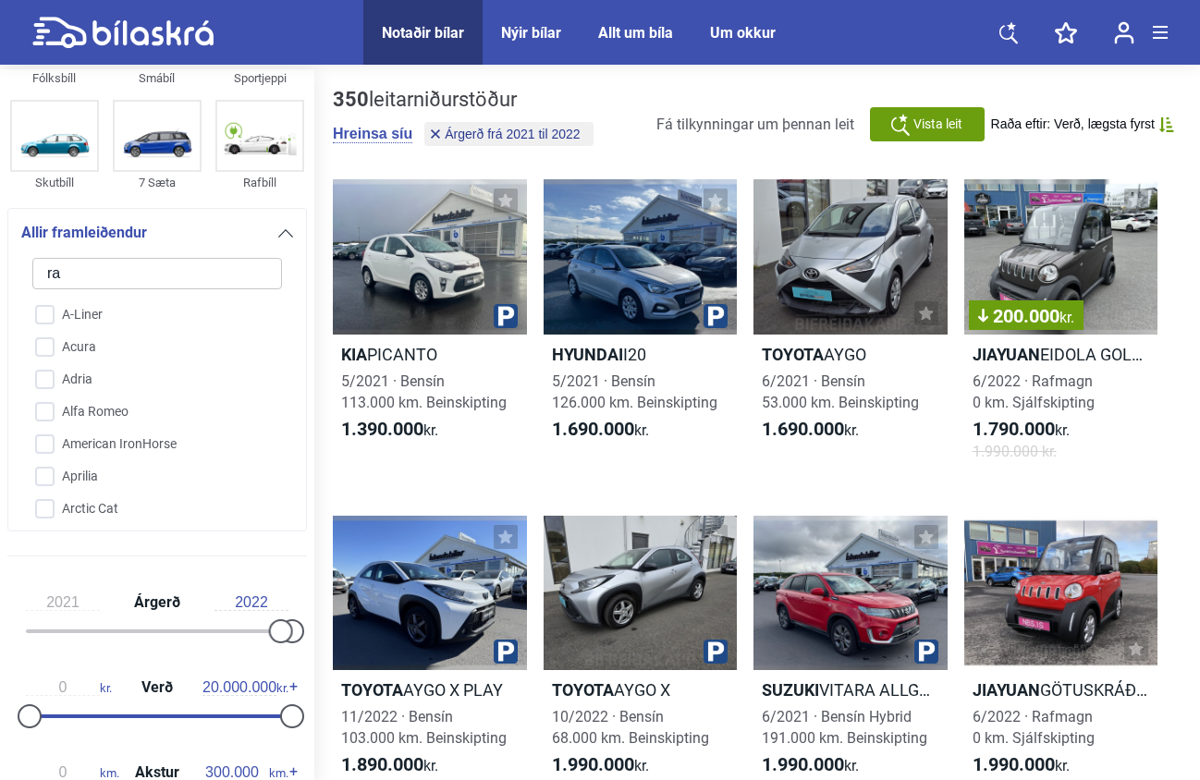
checkbox input "false"
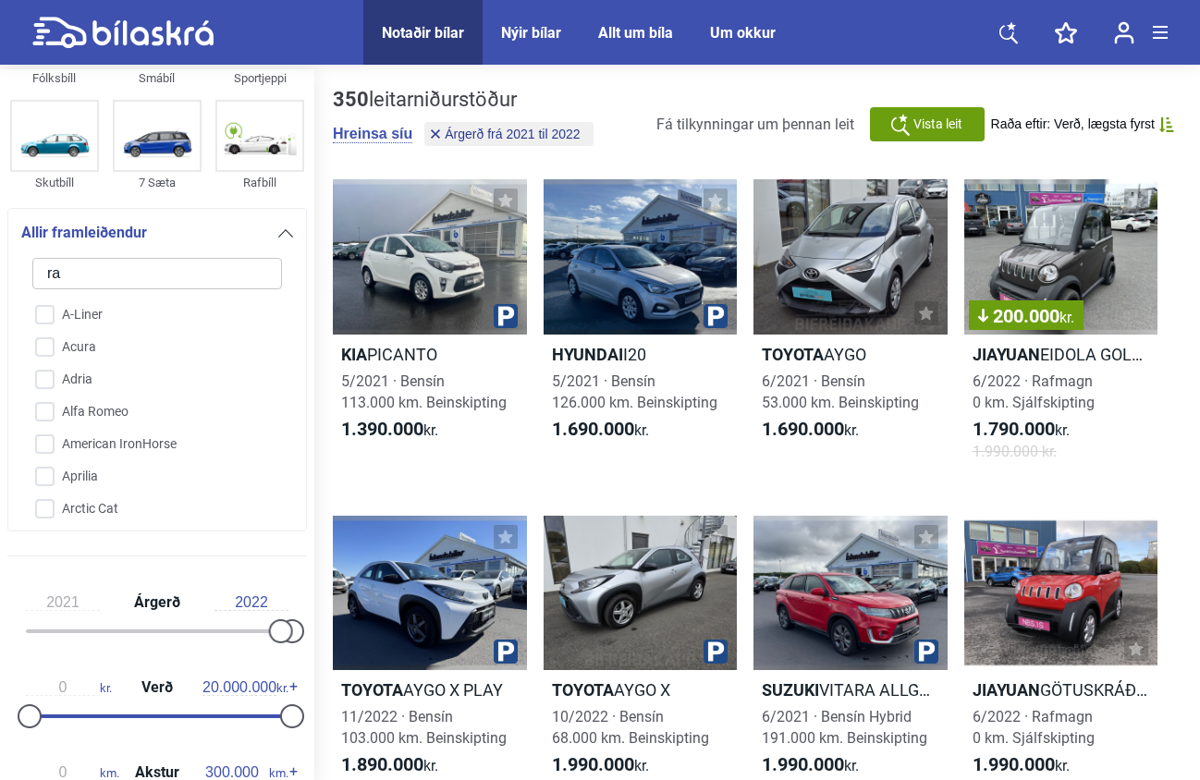
checkbox input "false"
type input "ran"
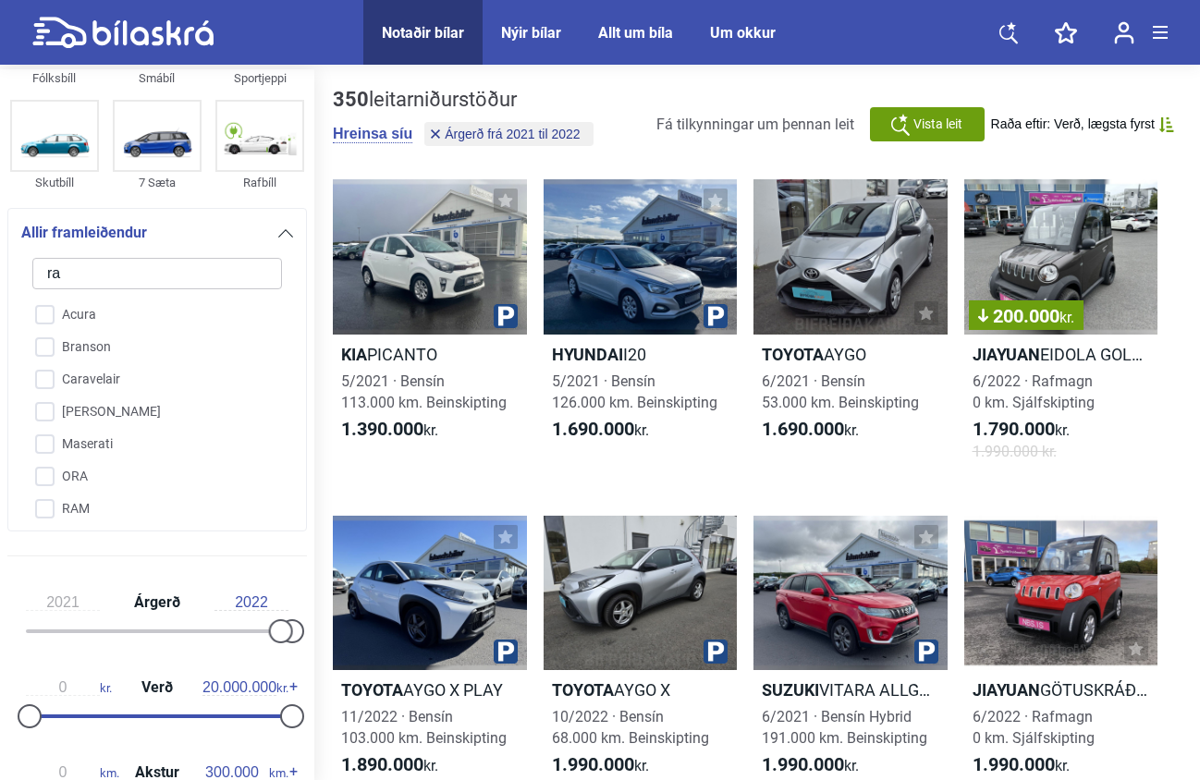
checkbox input "false"
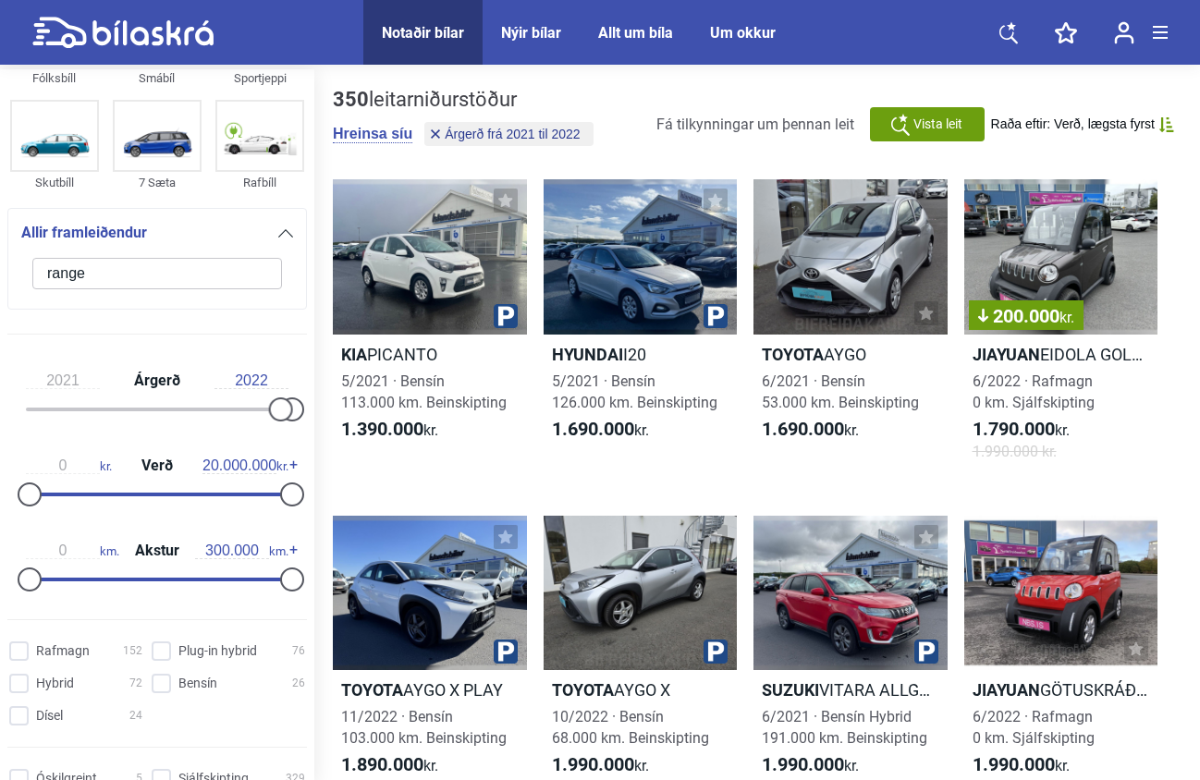
type input "range"
click button "hreinsa síu" at bounding box center [0, 0] width 0 height 0
type input "1999"
type input "2022"
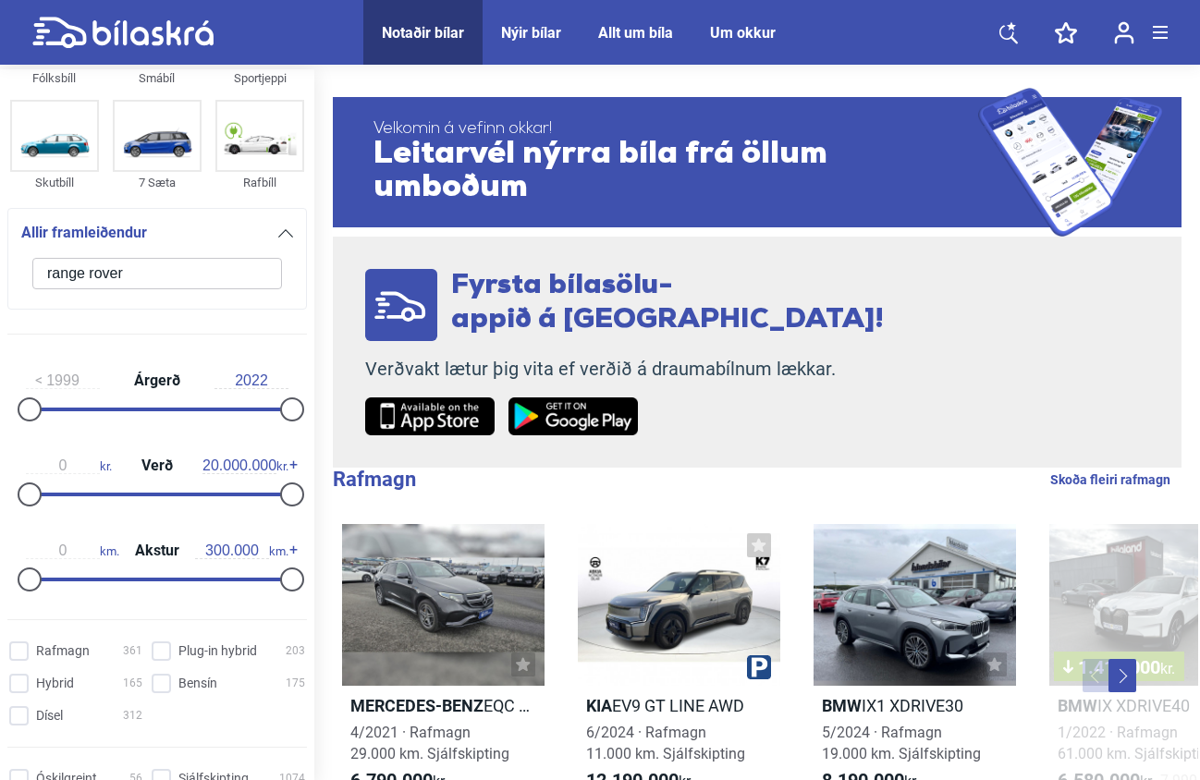
click button "1344 niðurstöður" at bounding box center [0, 0] width 0 height 0
click at [67, 276] on input "range rover" at bounding box center [157, 273] width 250 height 31
type input "land rover"
checkbox input "true"
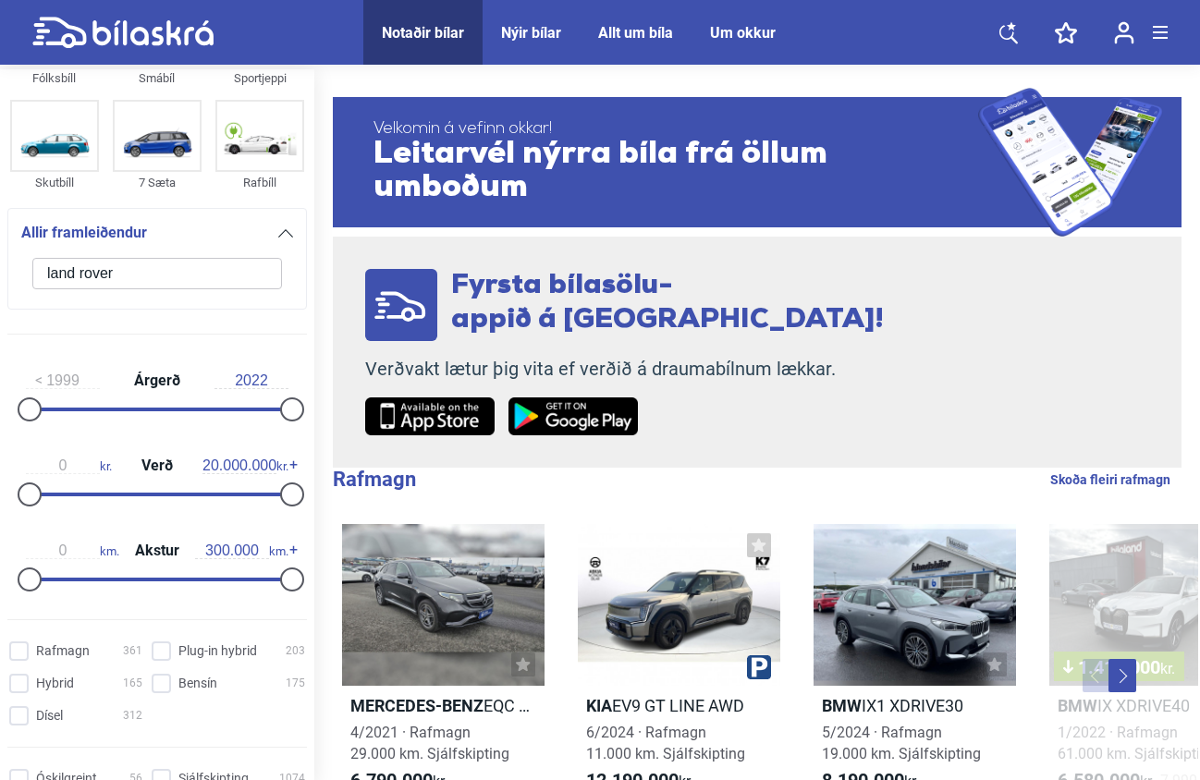
checkbox input "false"
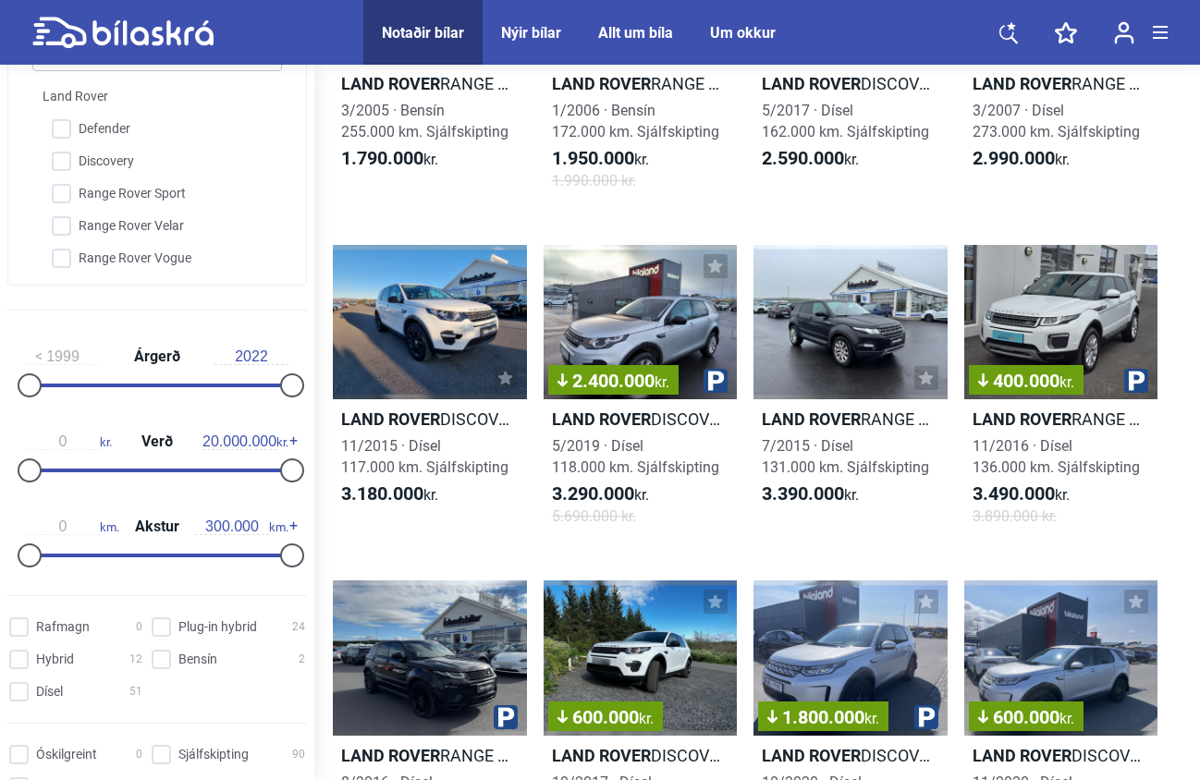
scroll to position [659, 0]
type input "2021"
drag, startPoint x: 37, startPoint y: 397, endPoint x: 279, endPoint y: 403, distance: 242.3
click at [279, 397] on div at bounding box center [281, 385] width 24 height 24
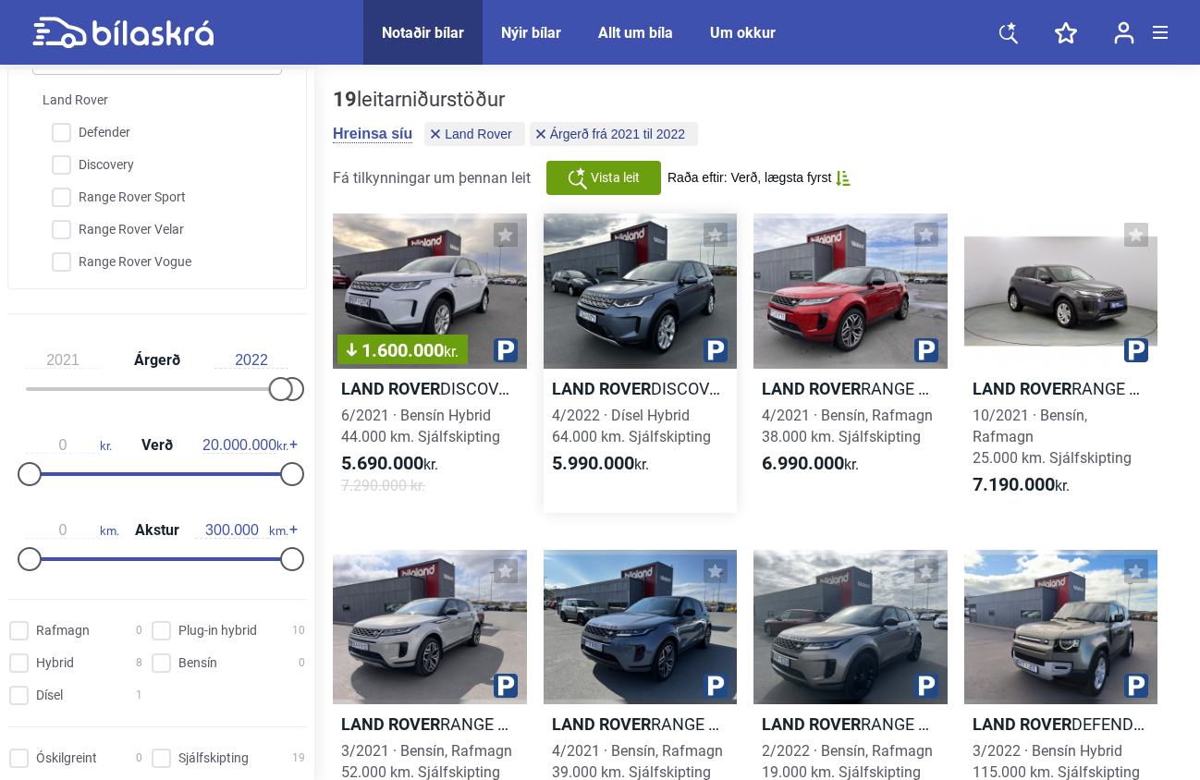
click at [644, 330] on div at bounding box center [641, 291] width 194 height 155
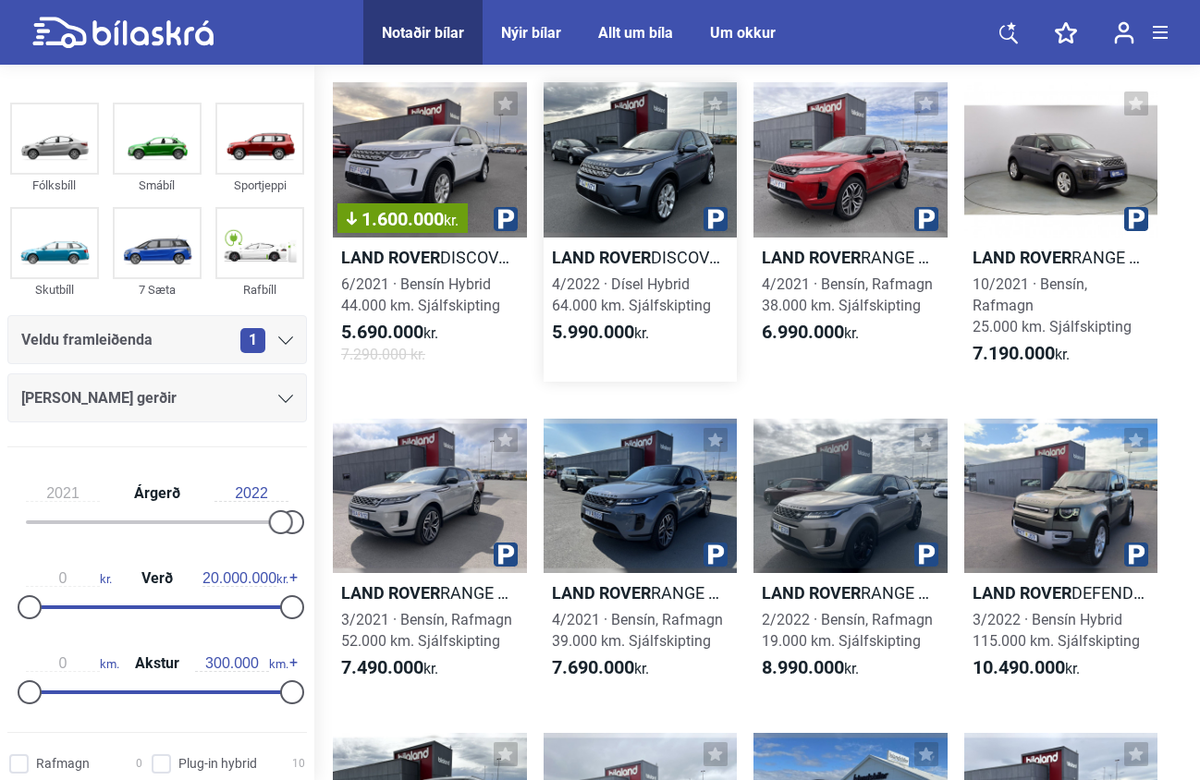
scroll to position [158, 0]
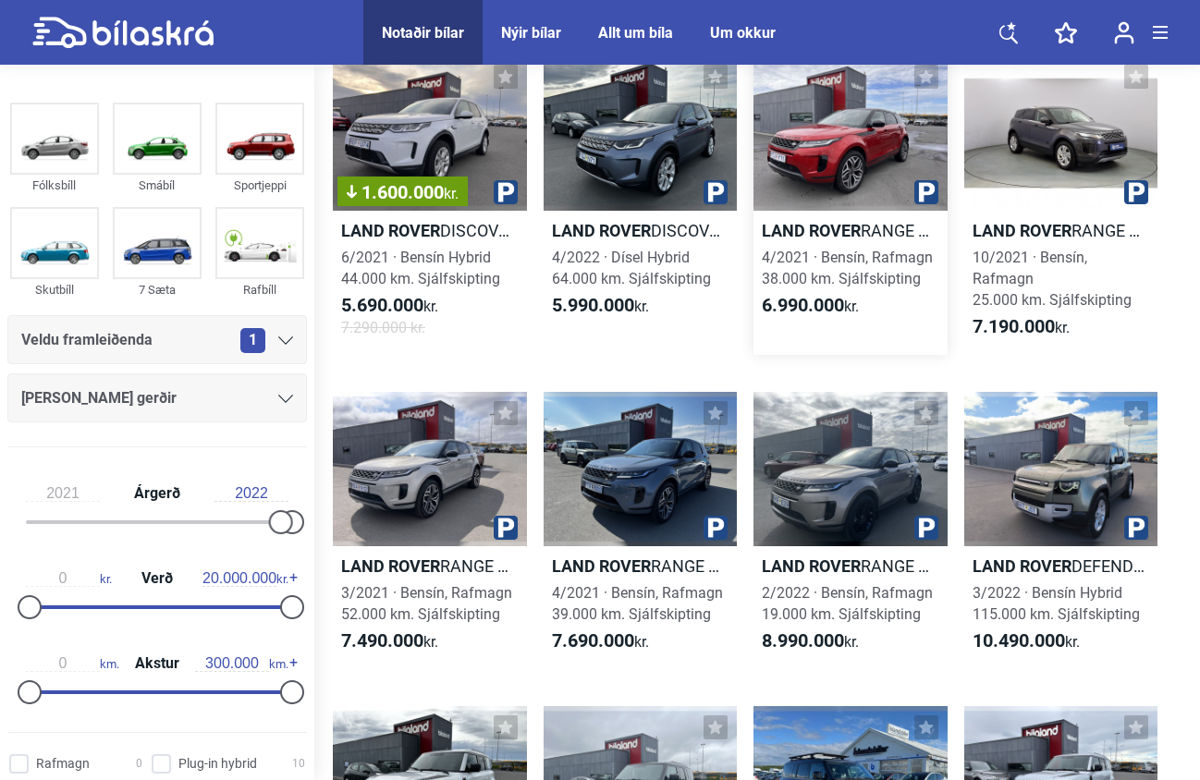
click at [814, 160] on div at bounding box center [851, 132] width 194 height 155
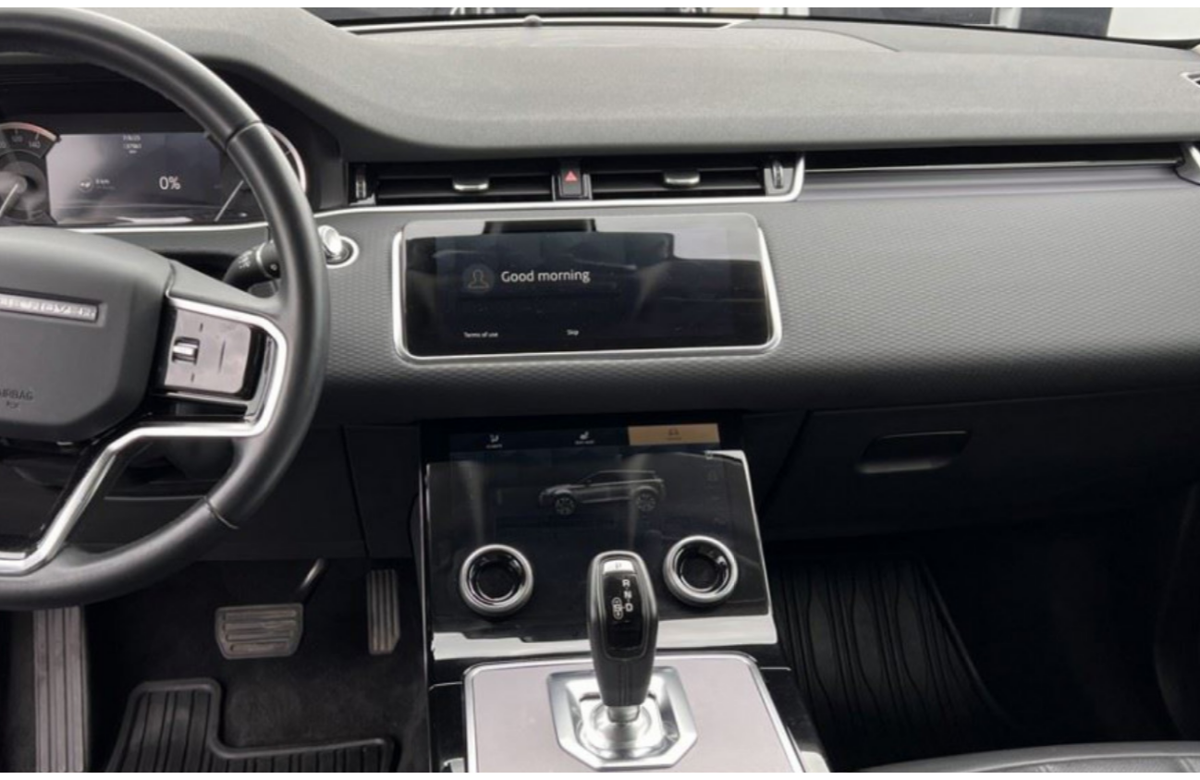
scroll to position [7, 0]
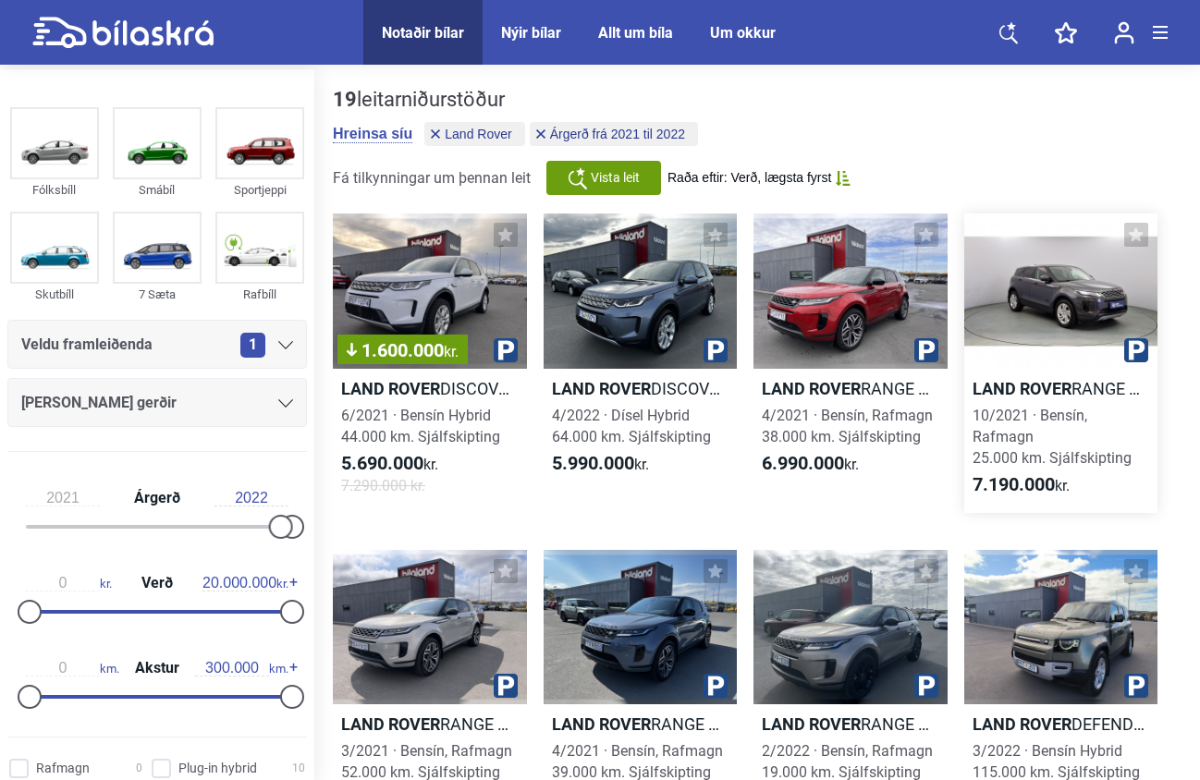
click at [1050, 281] on div at bounding box center [1061, 291] width 194 height 155
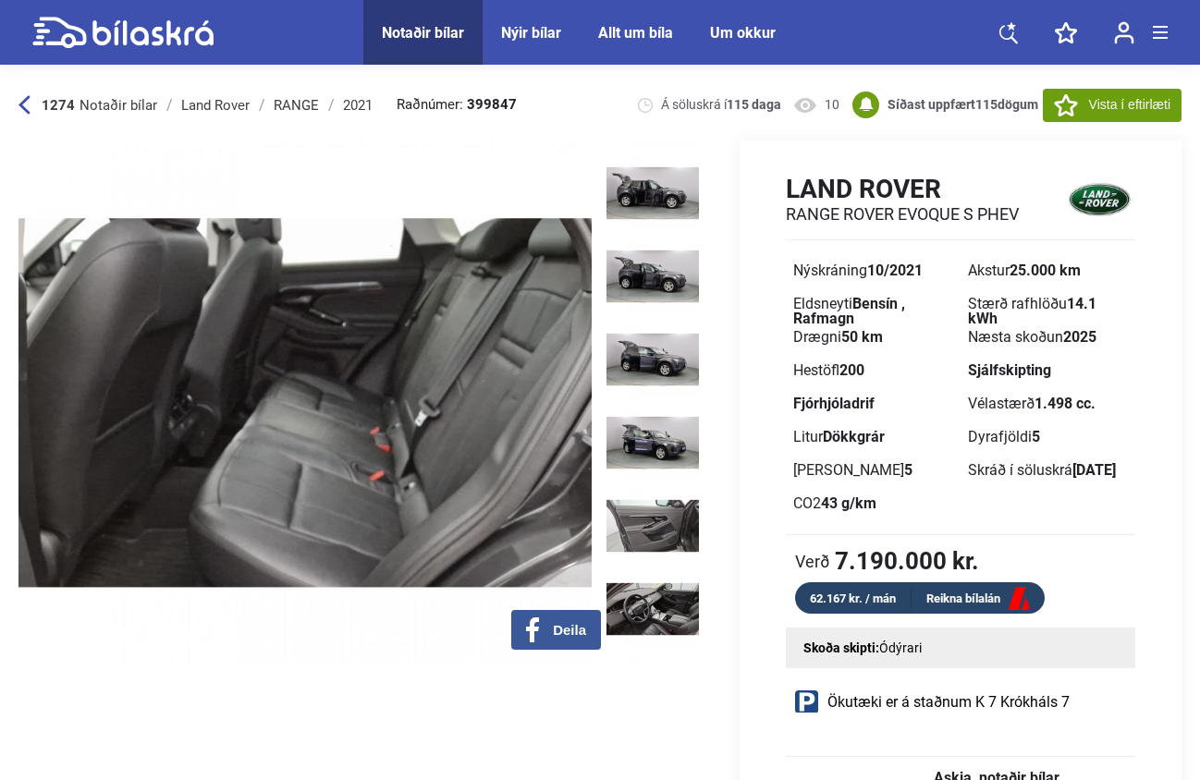
scroll to position [5727, 0]
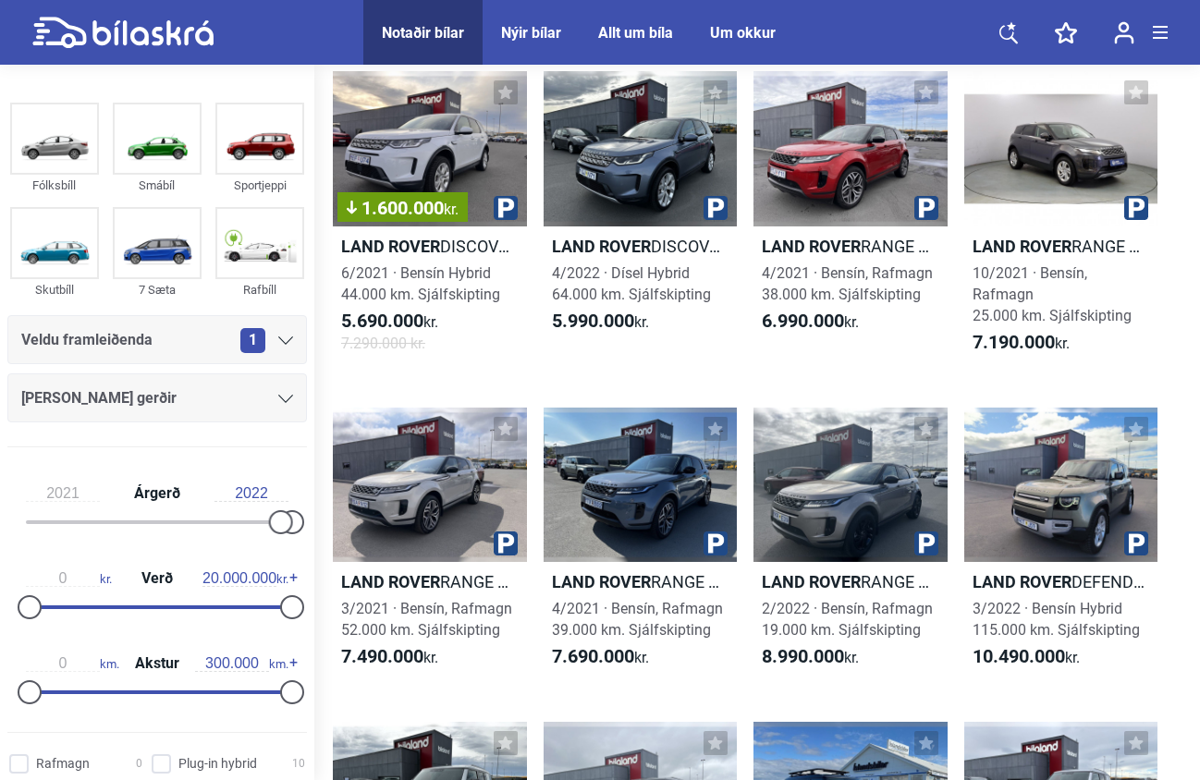
scroll to position [158, 0]
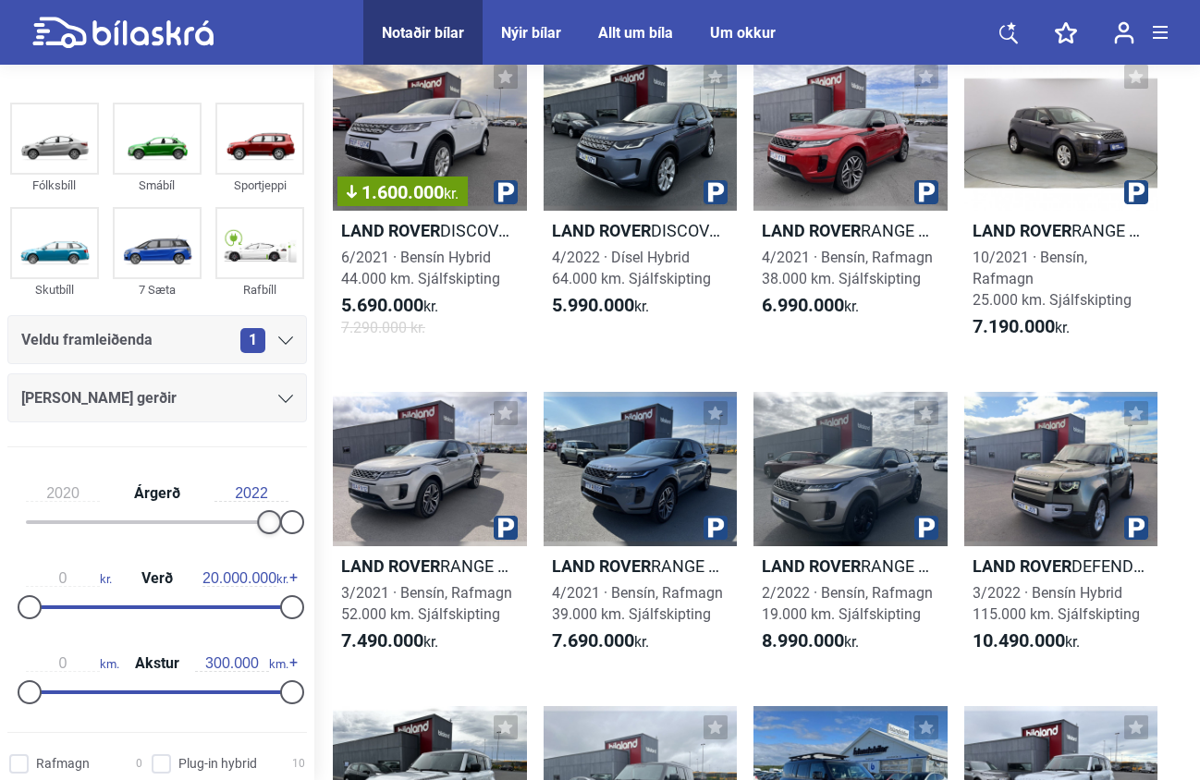
drag, startPoint x: 269, startPoint y: 527, endPoint x: 259, endPoint y: 527, distance: 10.2
click at [259, 527] on div at bounding box center [269, 522] width 24 height 24
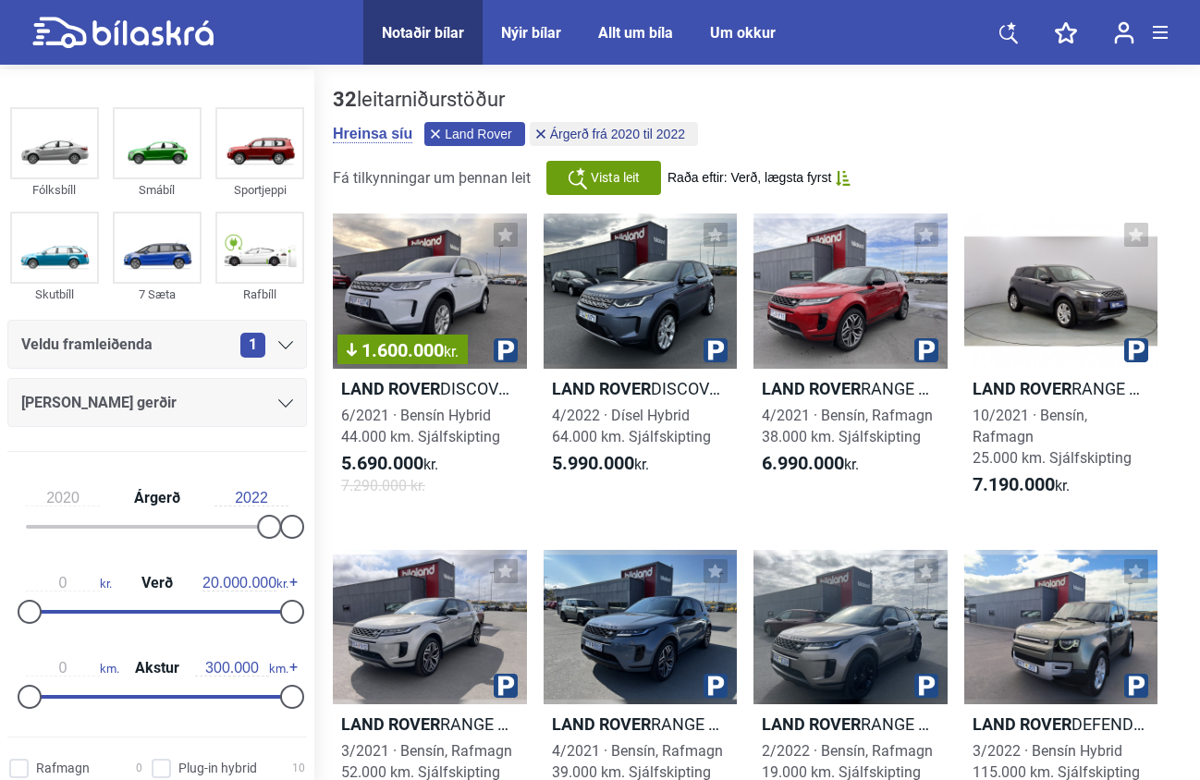
click at [434, 140] on button "Land Rover" at bounding box center [474, 134] width 100 height 24
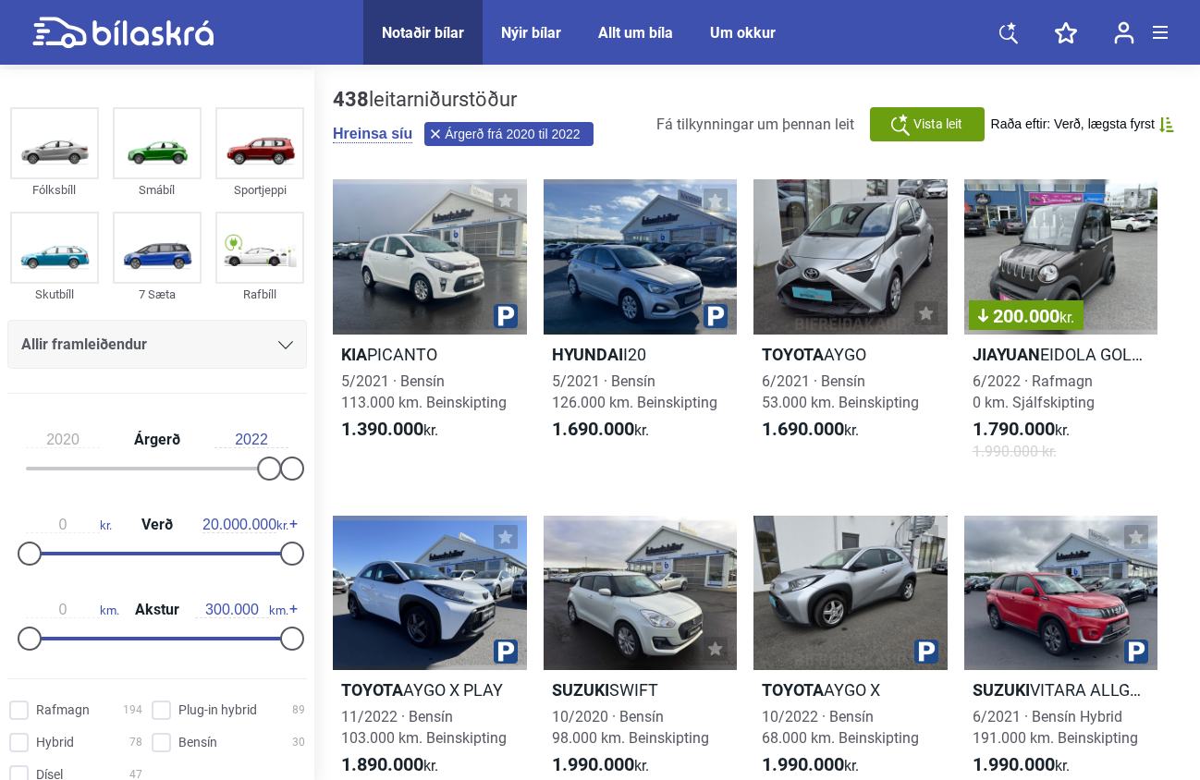
click at [434, 140] on button "Árgerð frá 2020 til 2022" at bounding box center [508, 134] width 168 height 24
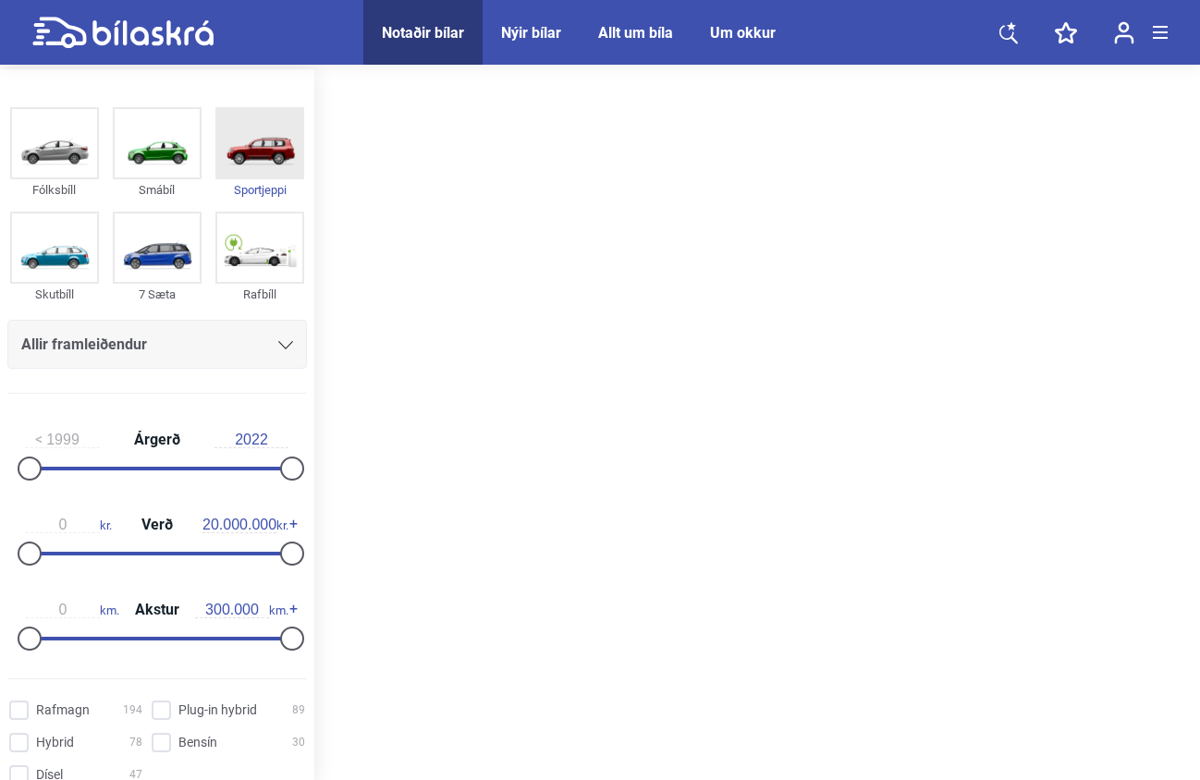
click at [289, 156] on img at bounding box center [259, 143] width 85 height 68
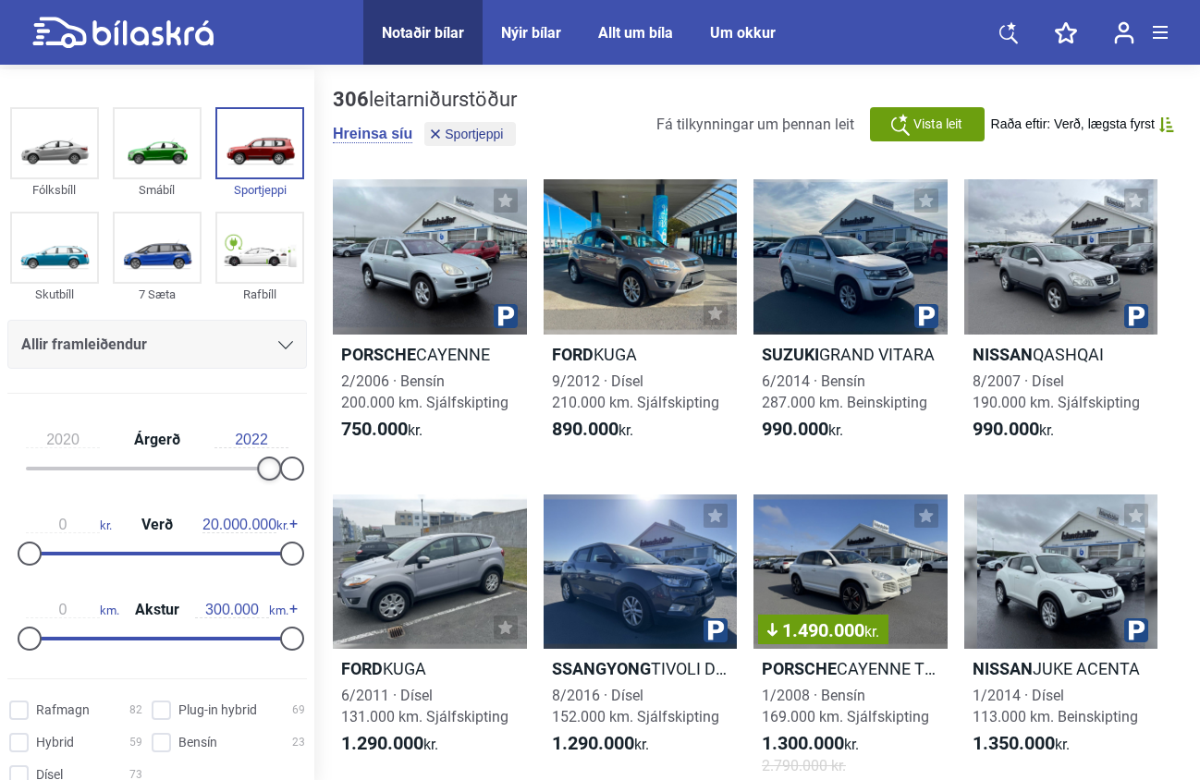
type input "2021"
drag, startPoint x: 33, startPoint y: 468, endPoint x: 278, endPoint y: 483, distance: 245.5
click at [278, 483] on div "2021 Árgerð 2022" at bounding box center [157, 451] width 300 height 85
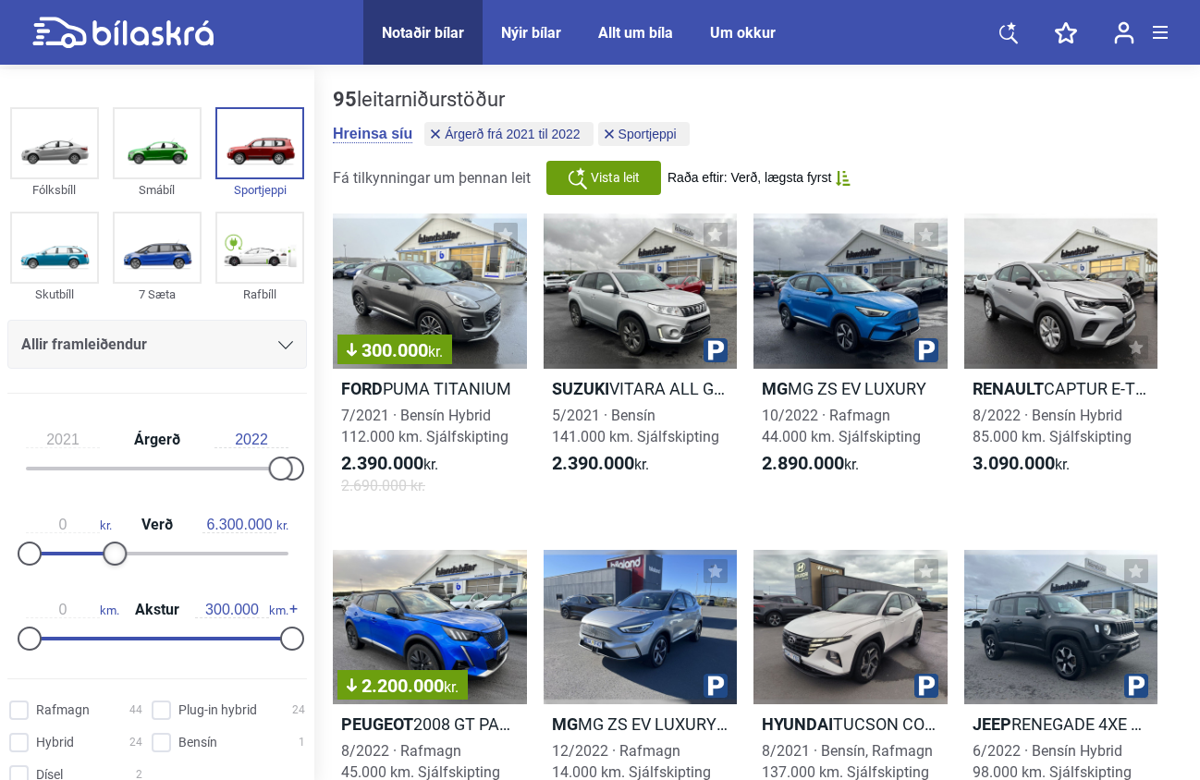
type input "6.200.000"
drag, startPoint x: 288, startPoint y: 558, endPoint x: 112, endPoint y: 558, distance: 176.6
click at [112, 558] on div at bounding box center [111, 554] width 24 height 24
type input "60.000"
drag, startPoint x: 285, startPoint y: 643, endPoint x: 84, endPoint y: 642, distance: 200.7
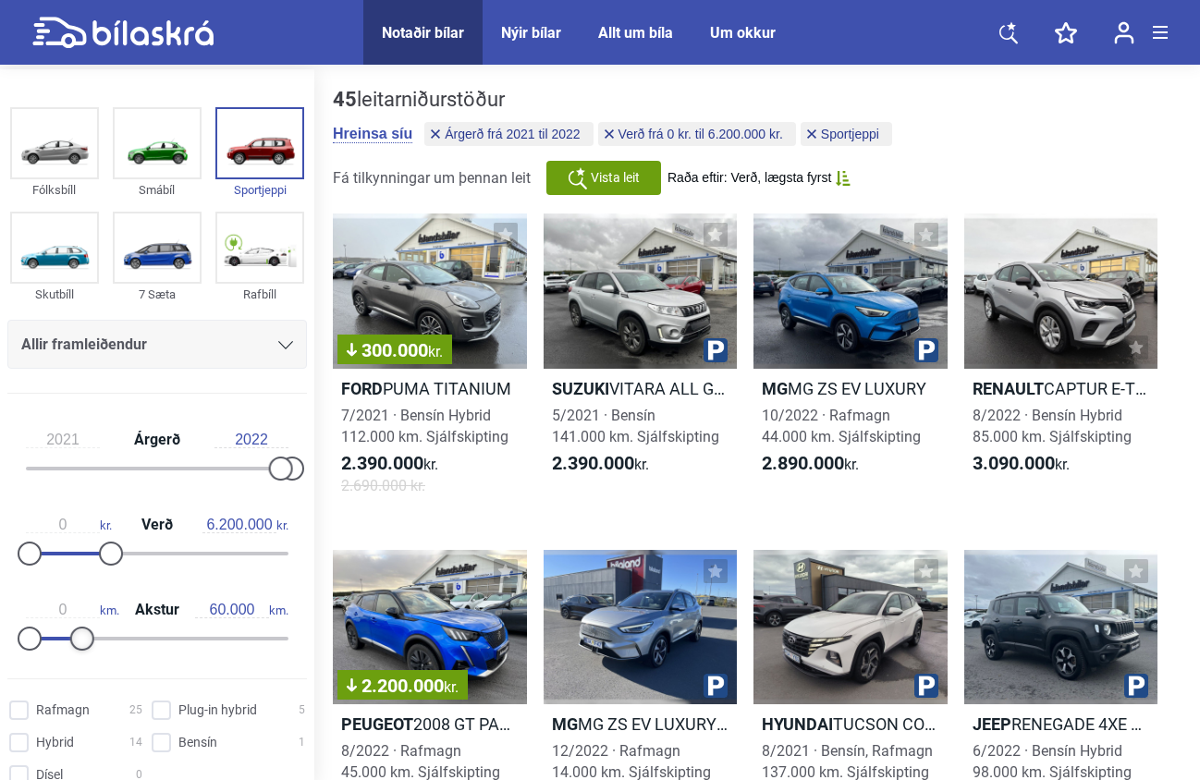
click at [84, 642] on div at bounding box center [82, 639] width 24 height 24
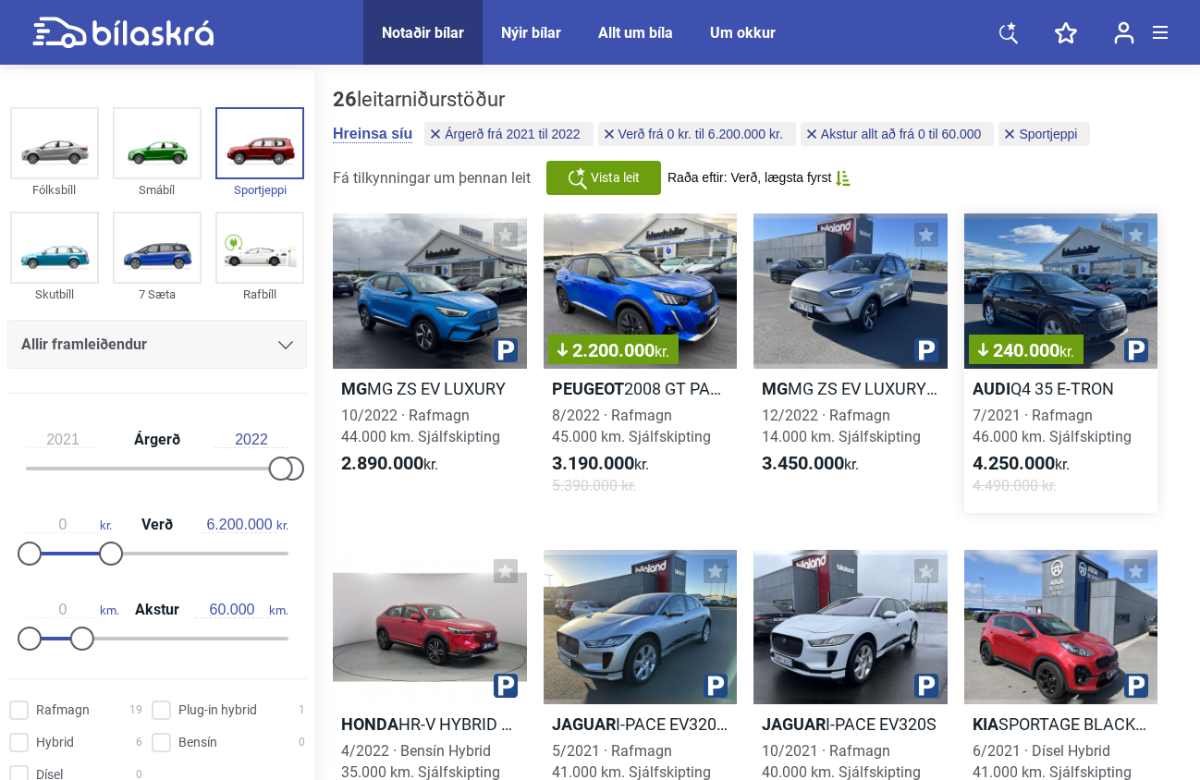
click at [1046, 269] on div "240.000 kr." at bounding box center [1061, 291] width 194 height 155
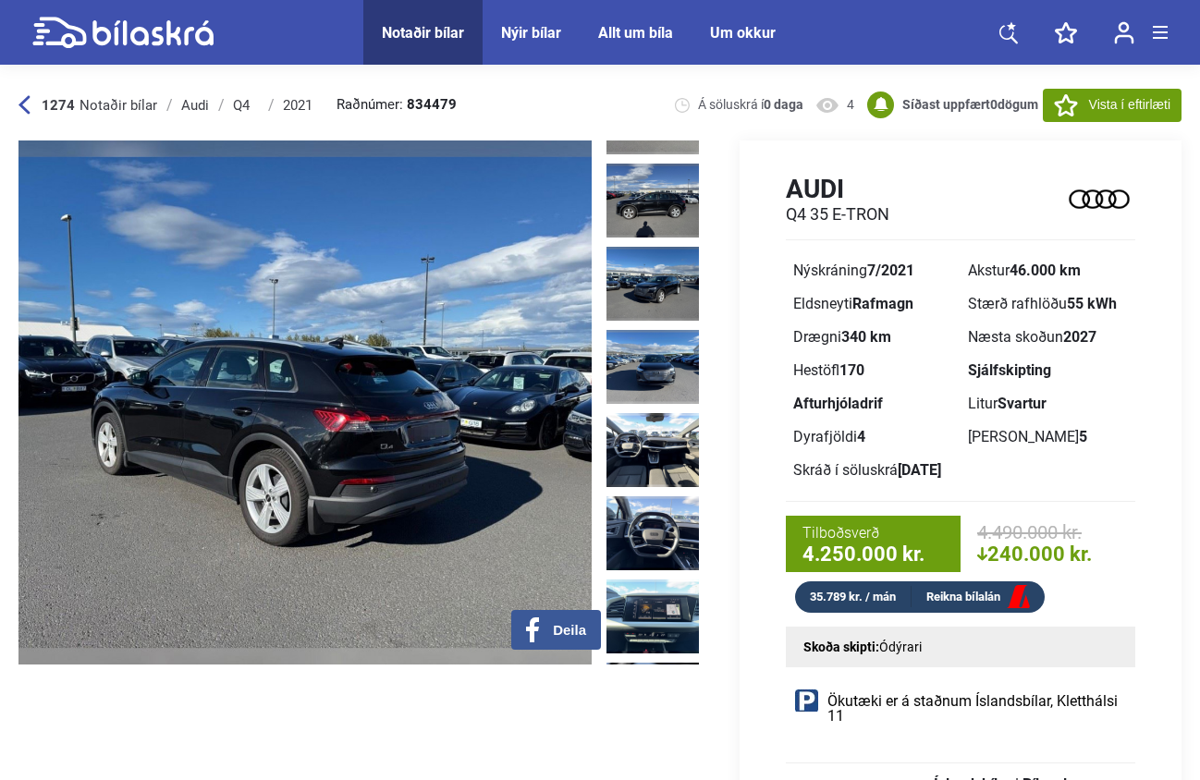
scroll to position [399, 0]
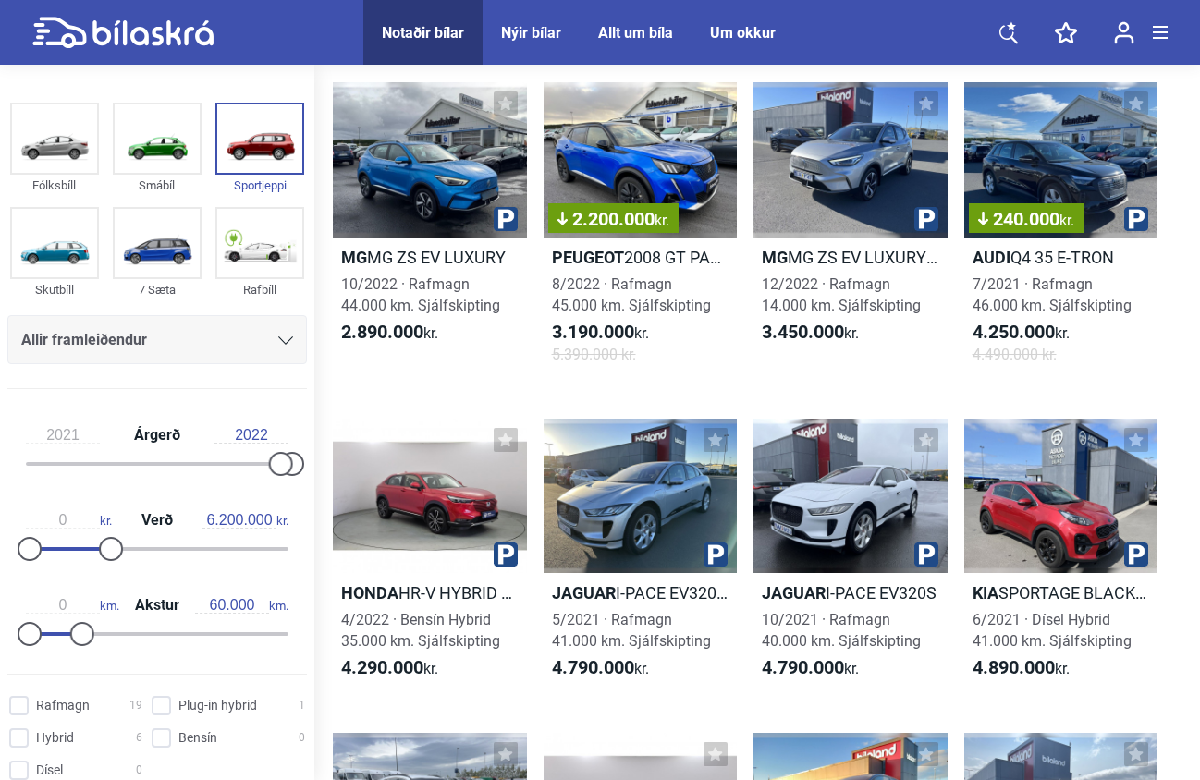
scroll to position [109, 0]
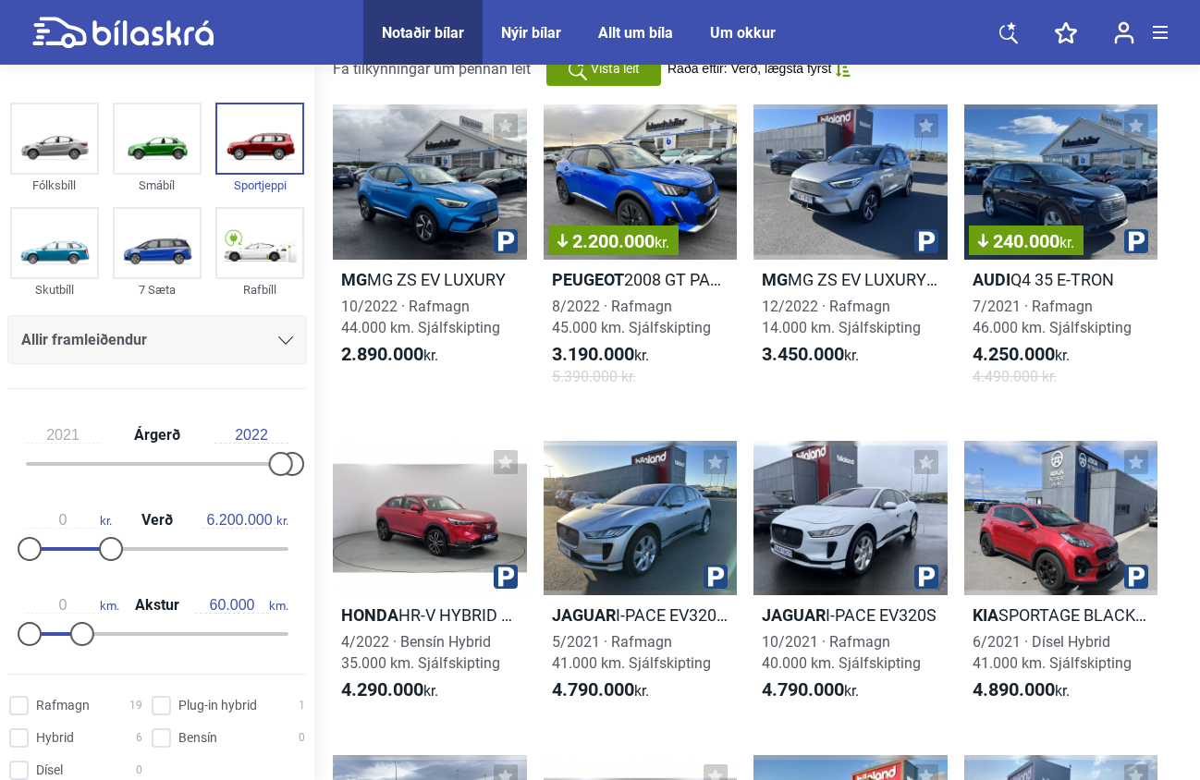
click at [245, 339] on div "Allir framleiðendur" at bounding box center [157, 340] width 272 height 26
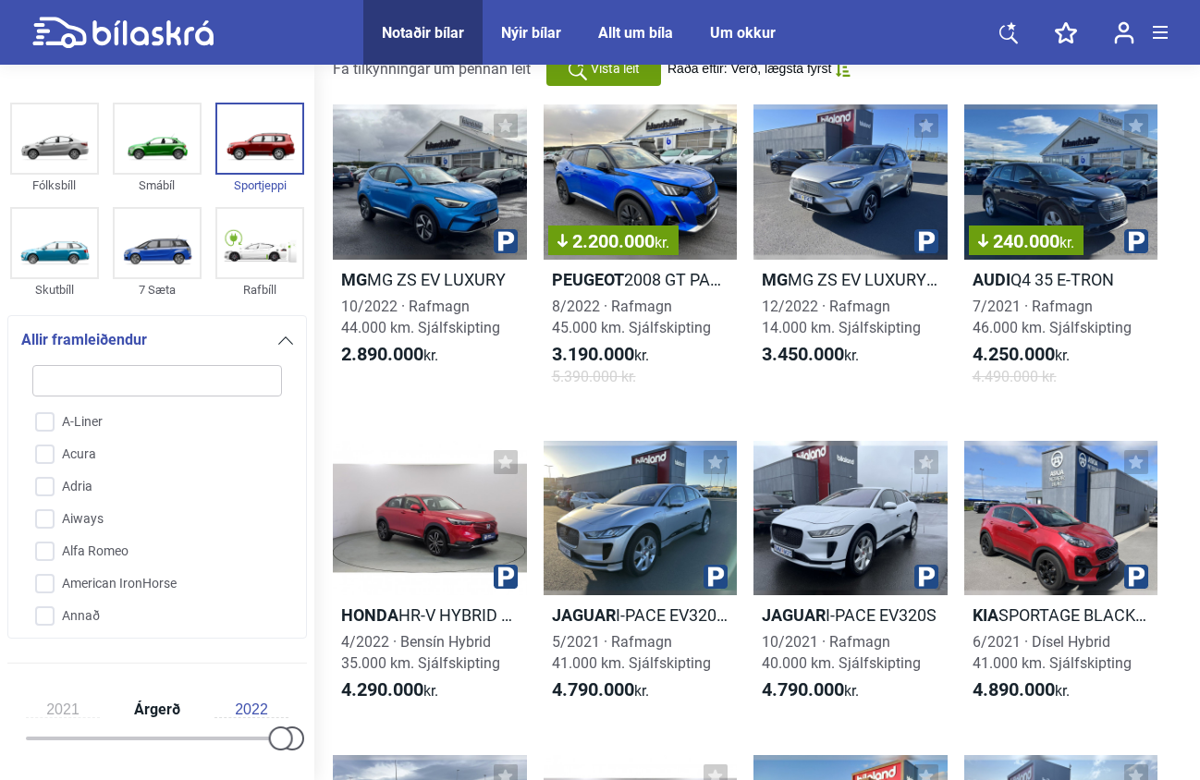
click at [114, 387] on input "search" at bounding box center [157, 380] width 250 height 31
type input "l"
checkbox input "false"
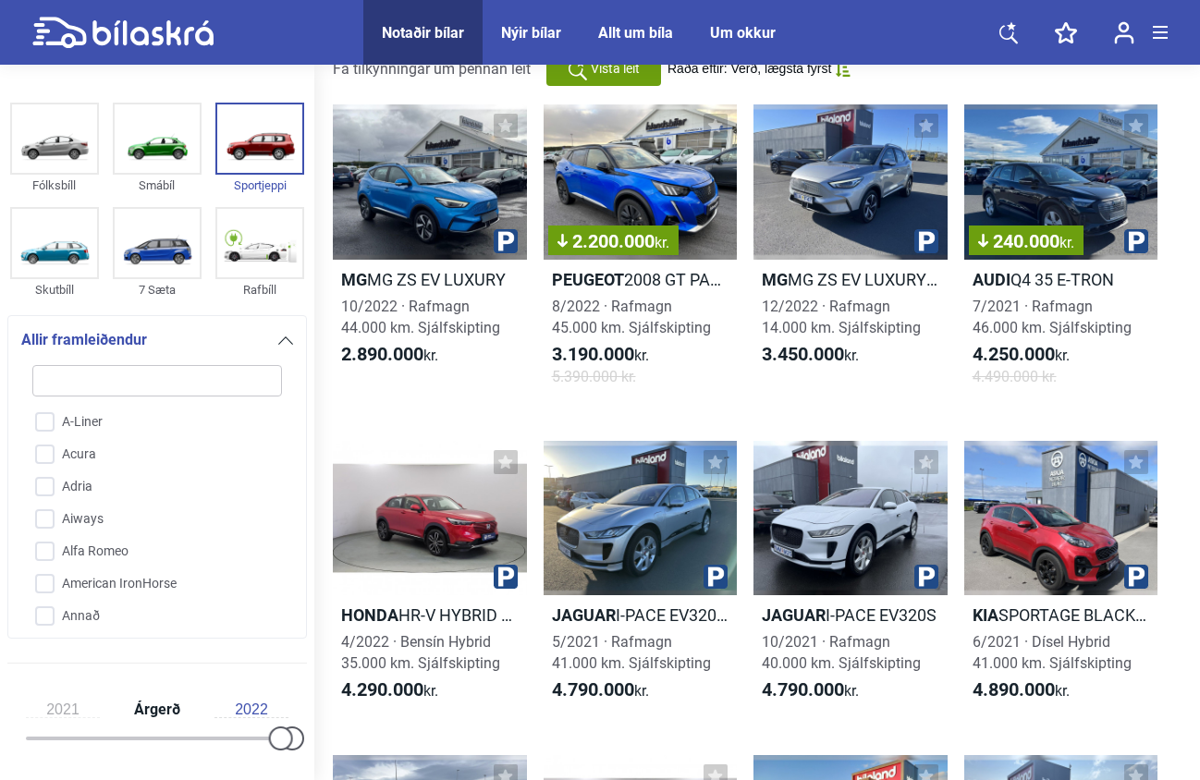
checkbox input "false"
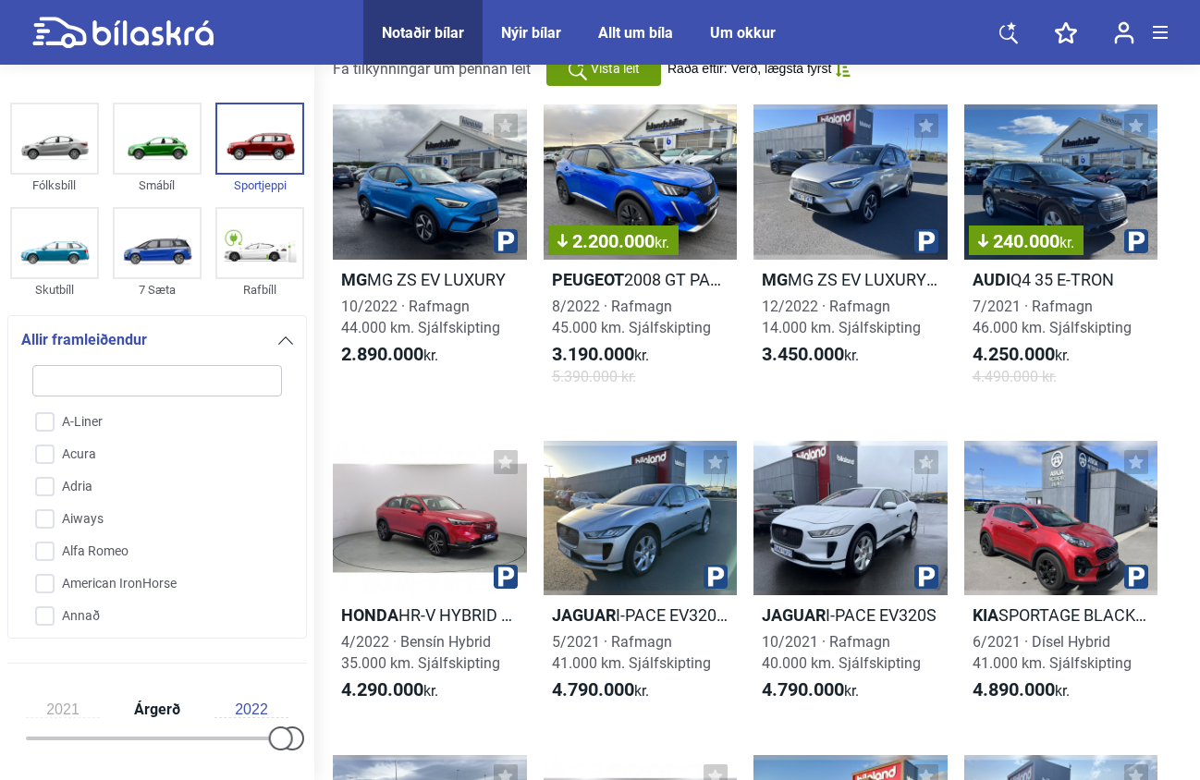
checkbox input "false"
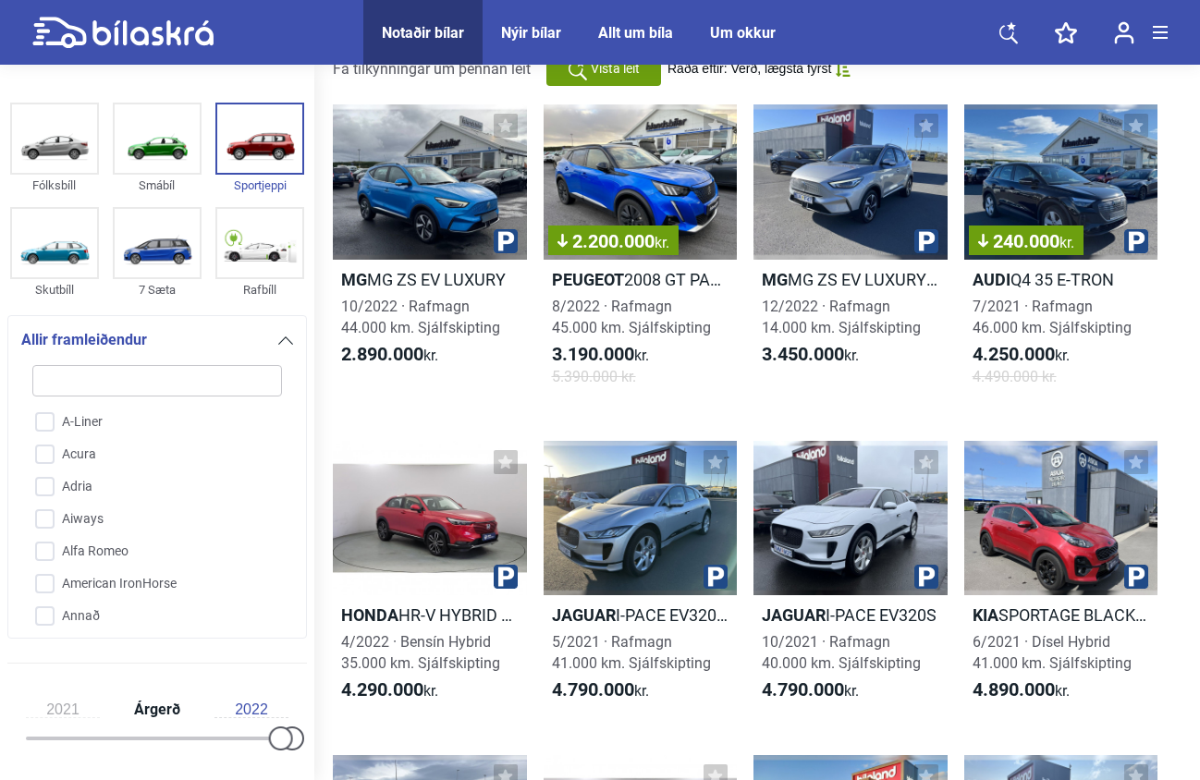
checkbox input "false"
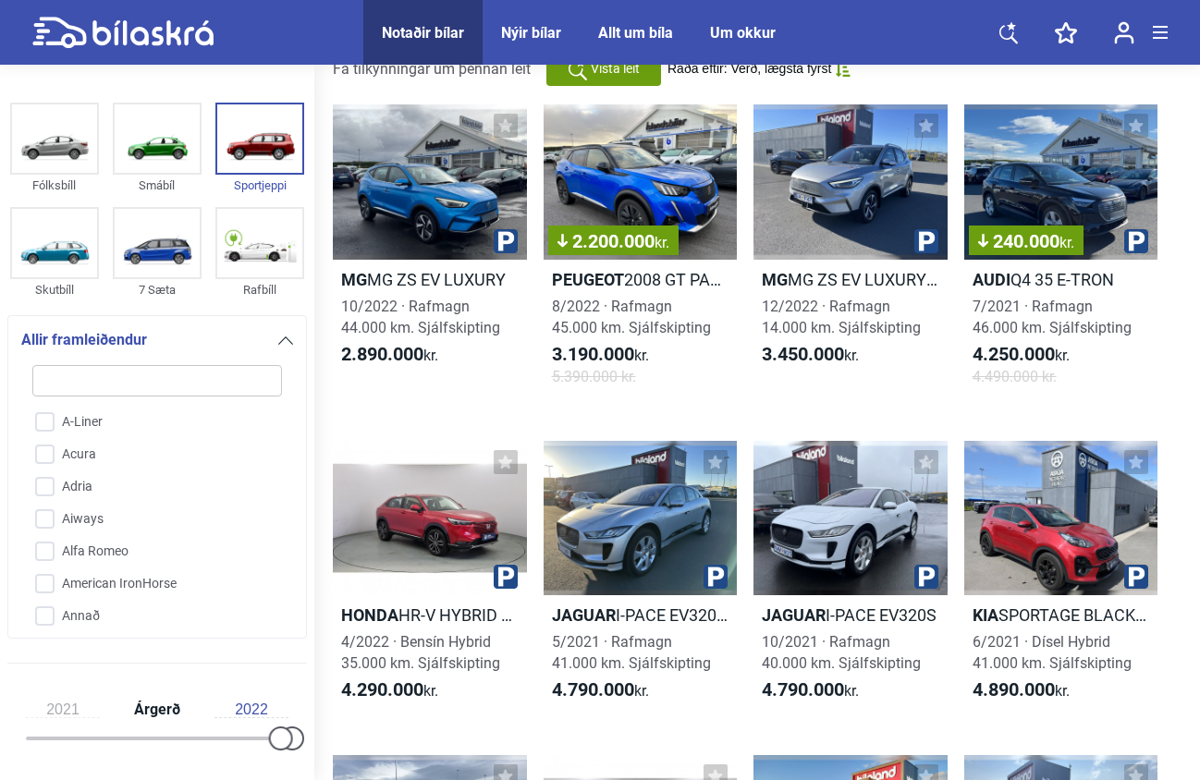
checkbox input "false"
type input "la"
checkbox input "false"
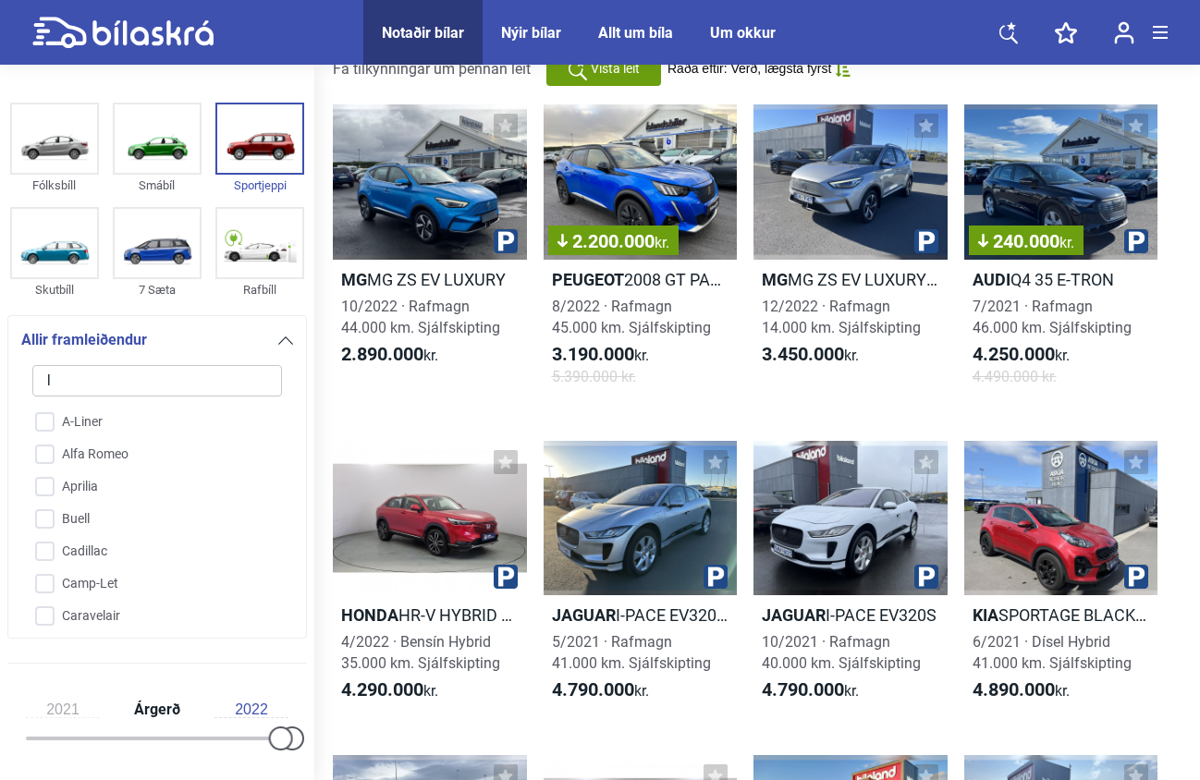
checkbox input "false"
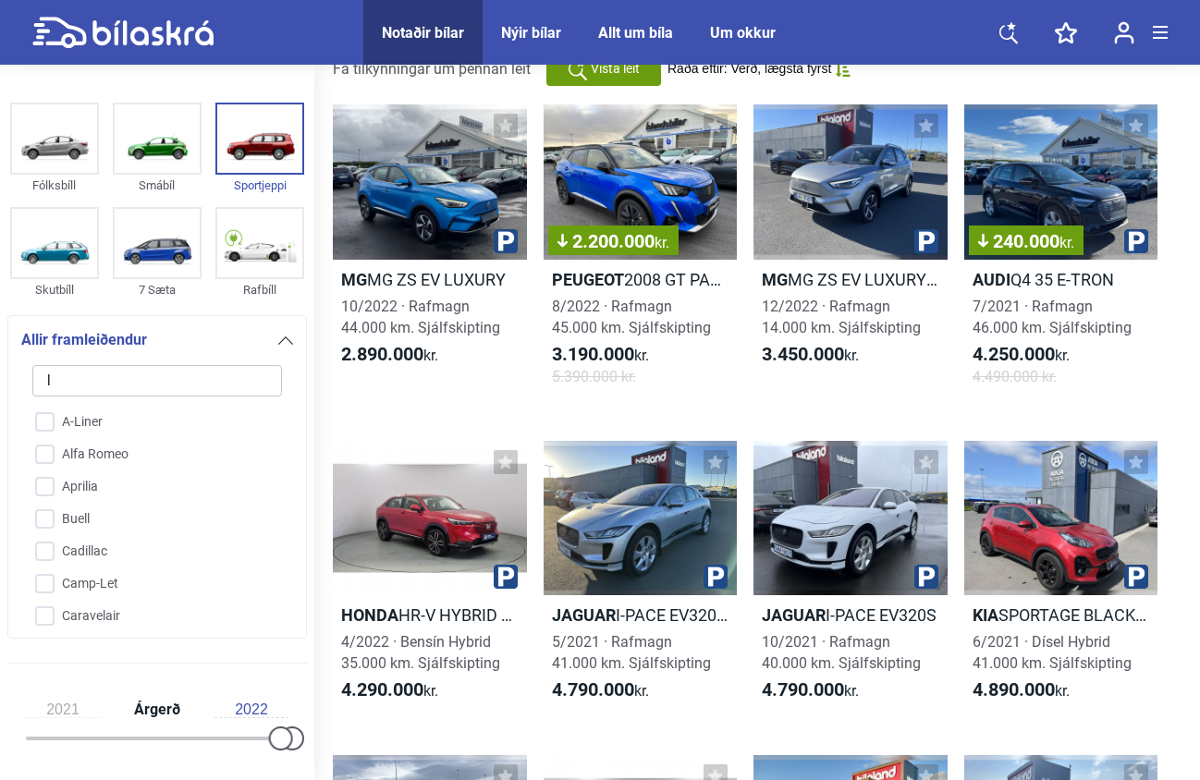
checkbox input "false"
type input "la"
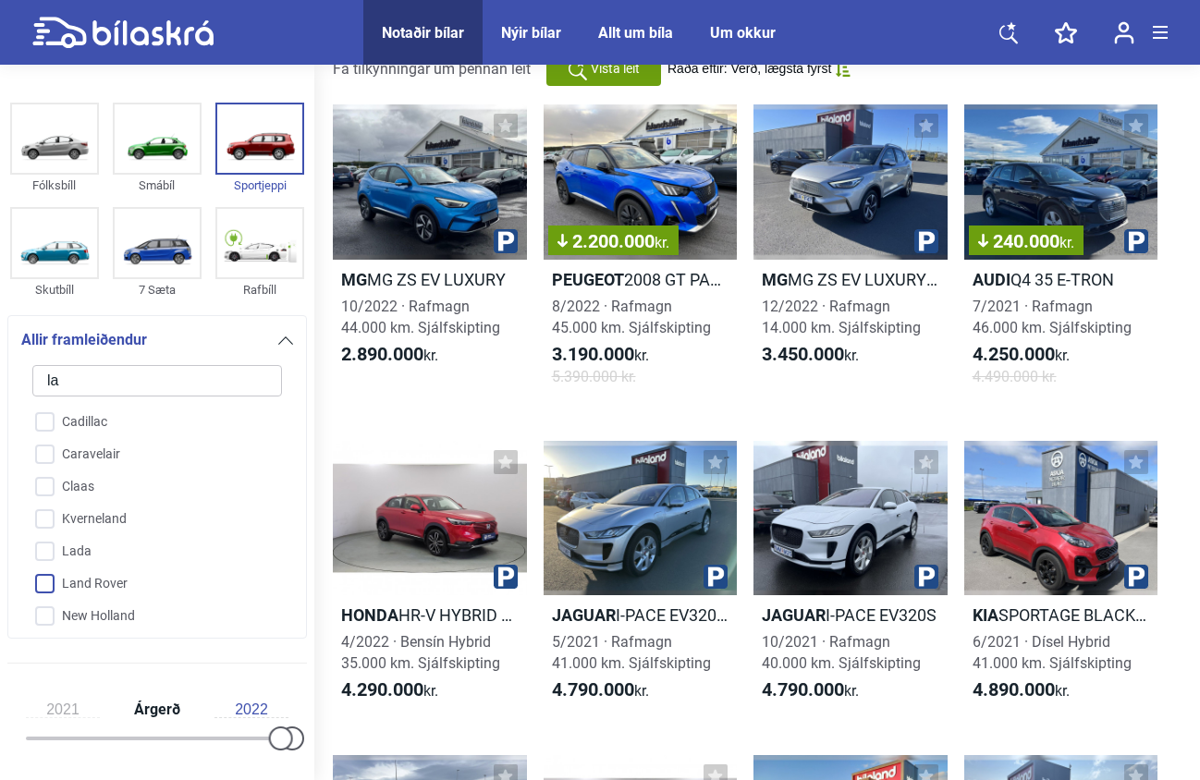
click at [67, 583] on input "Land Rover" at bounding box center [145, 585] width 252 height 32
checkbox input "true"
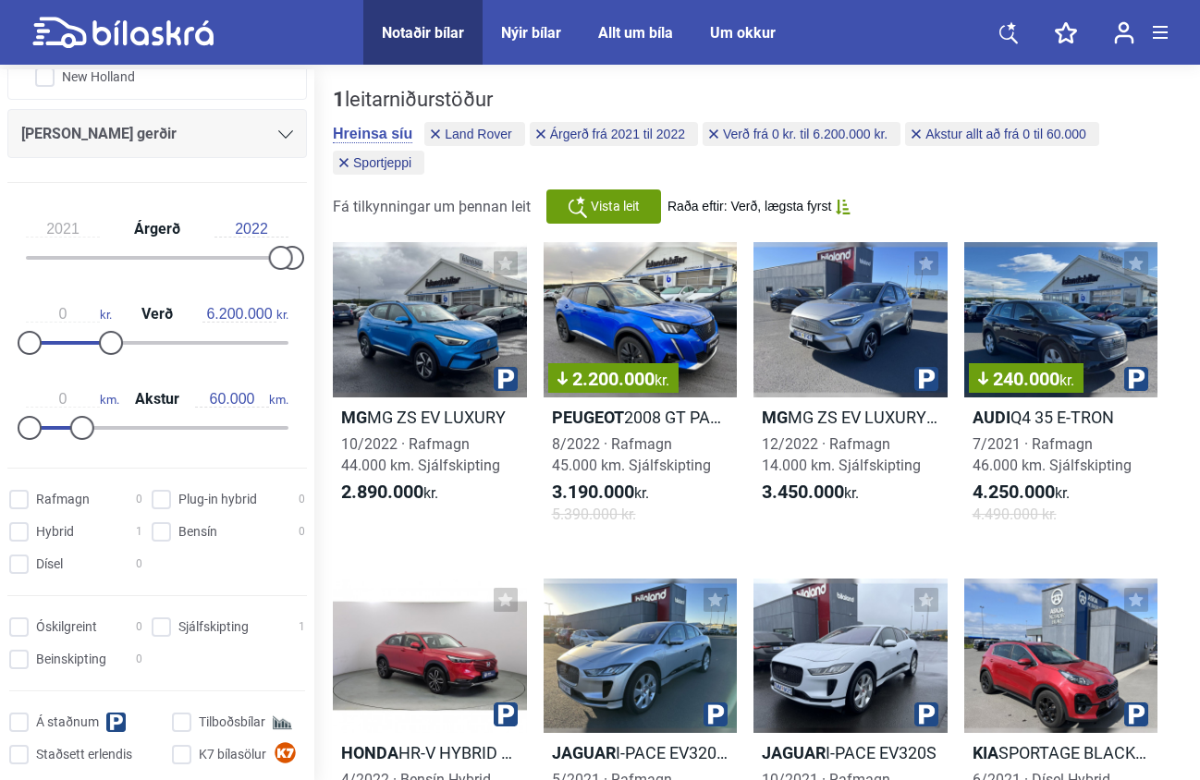
scroll to position [510, 0]
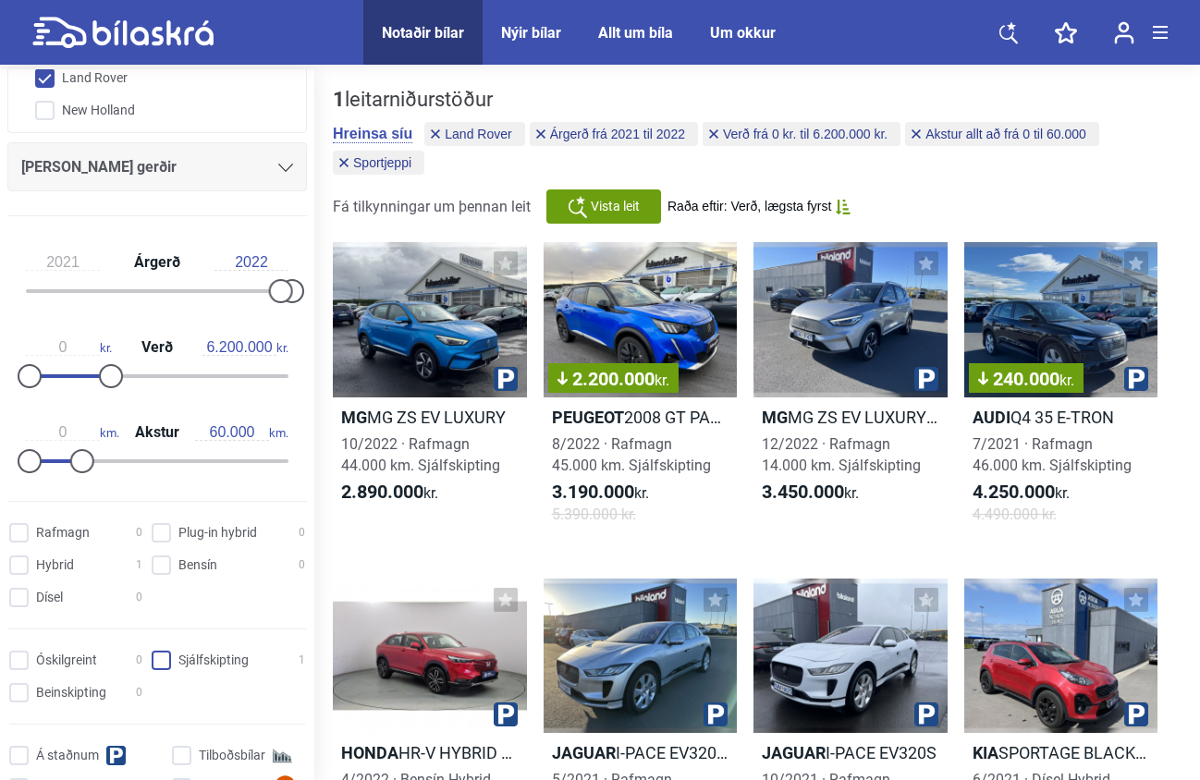
click at [159, 670] on input "Sjálfskipting 1" at bounding box center [230, 661] width 153 height 19
checkbox input "true"
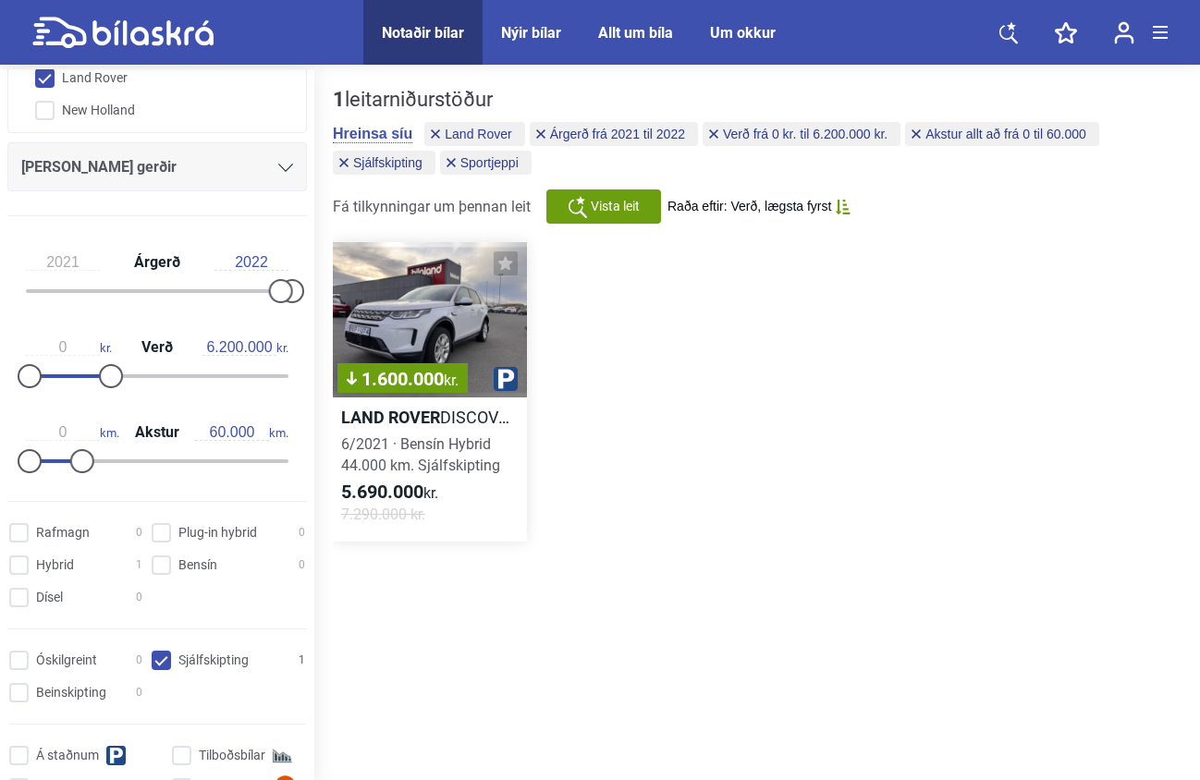
click at [470, 326] on div "1.600.000 kr." at bounding box center [430, 319] width 194 height 155
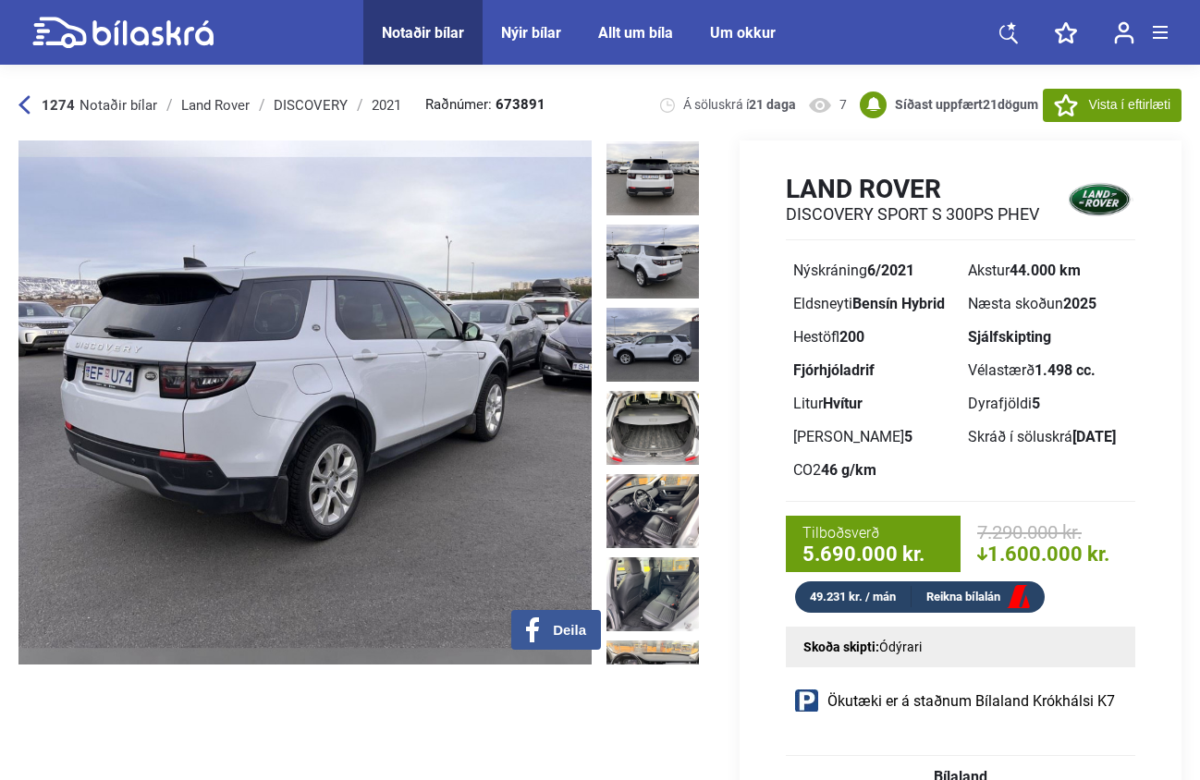
scroll to position [431, 0]
